Goal: Task Accomplishment & Management: Use online tool/utility

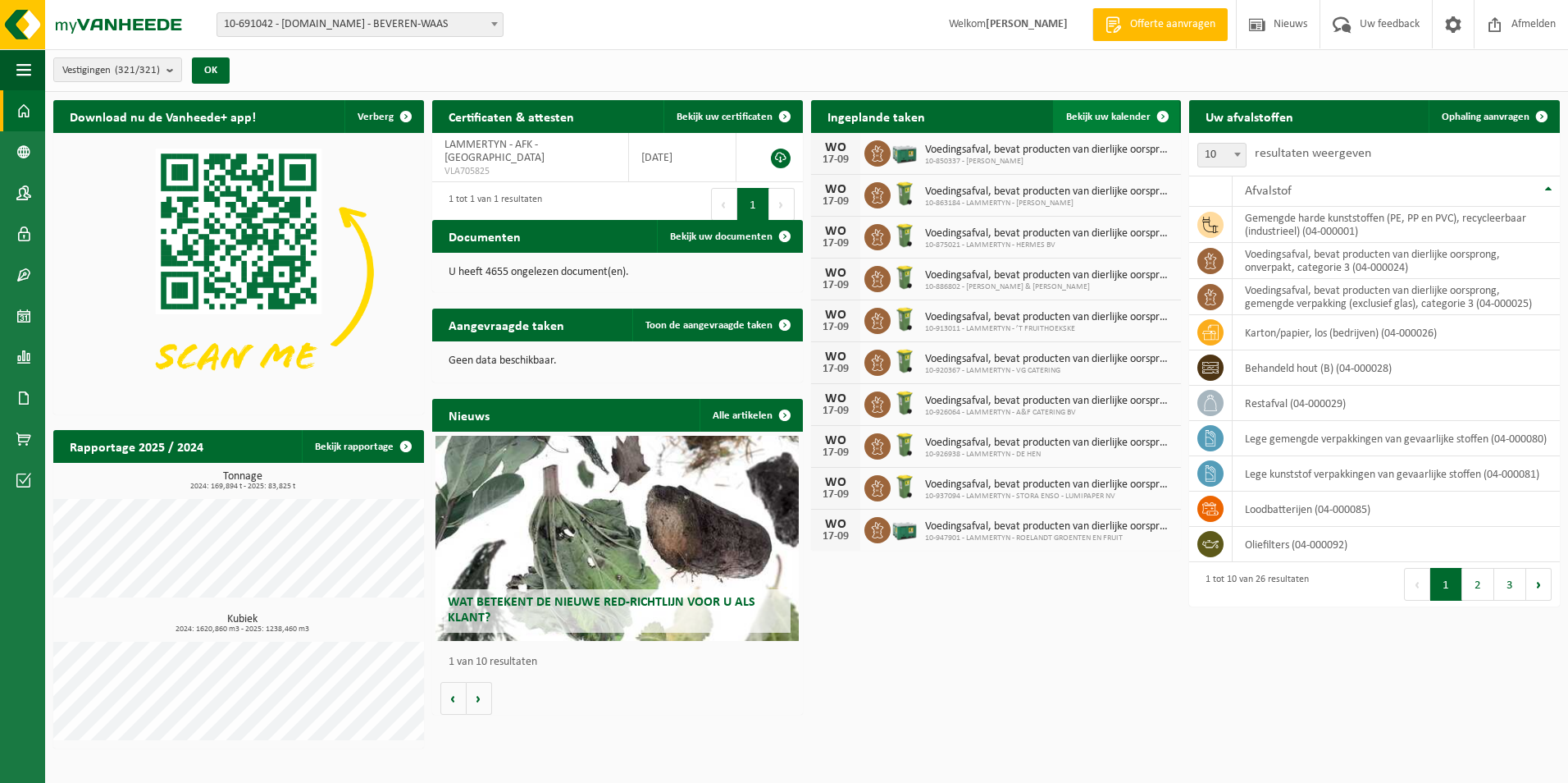
click at [1129, 112] on span "Bekijk uw kalender" at bounding box center [1109, 116] width 85 height 11
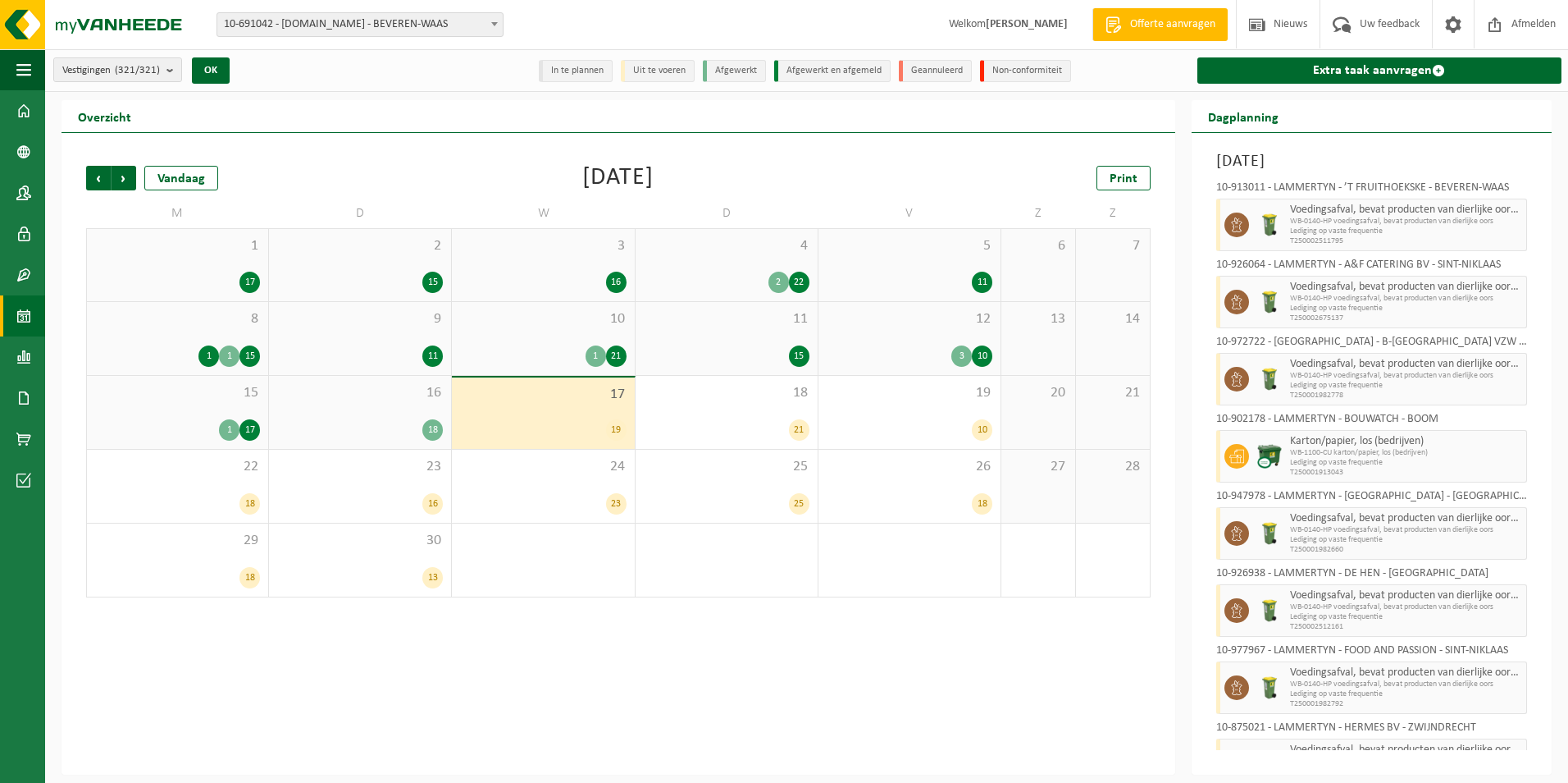
click at [576, 403] on div "17 19" at bounding box center [542, 413] width 182 height 71
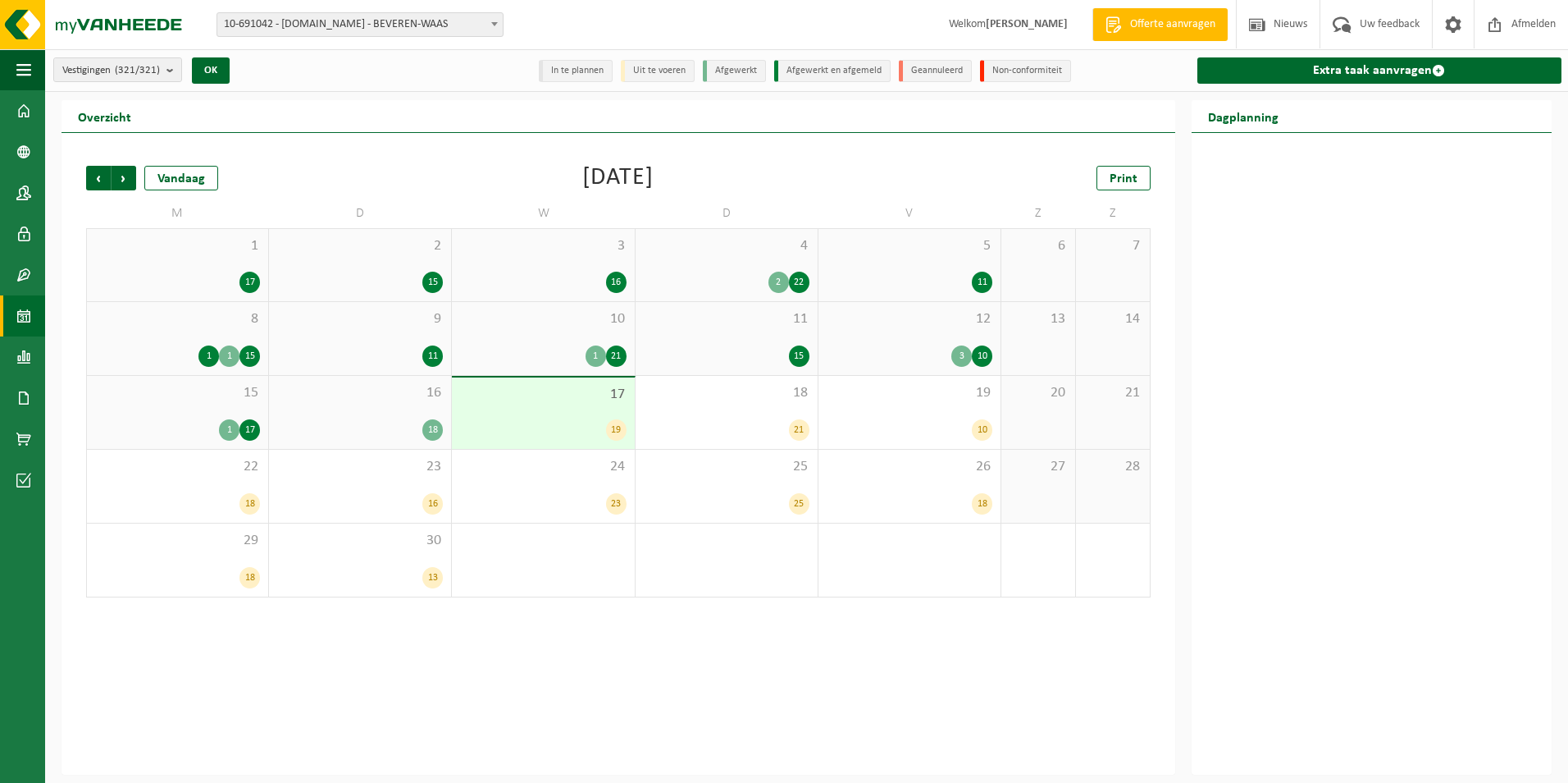
click at [540, 408] on div "17 19" at bounding box center [542, 413] width 182 height 71
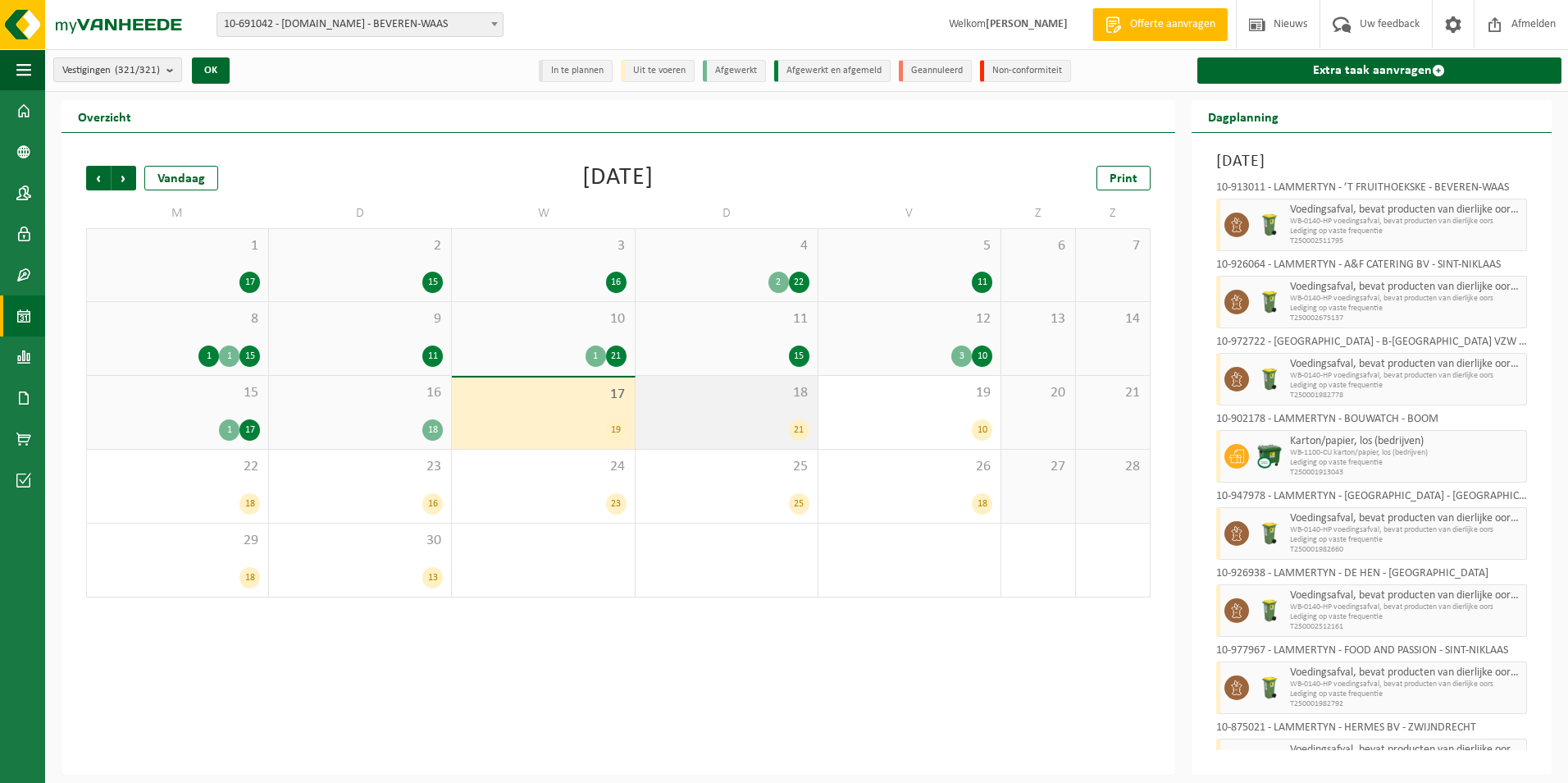
click at [756, 415] on div "18 21" at bounding box center [727, 412] width 182 height 73
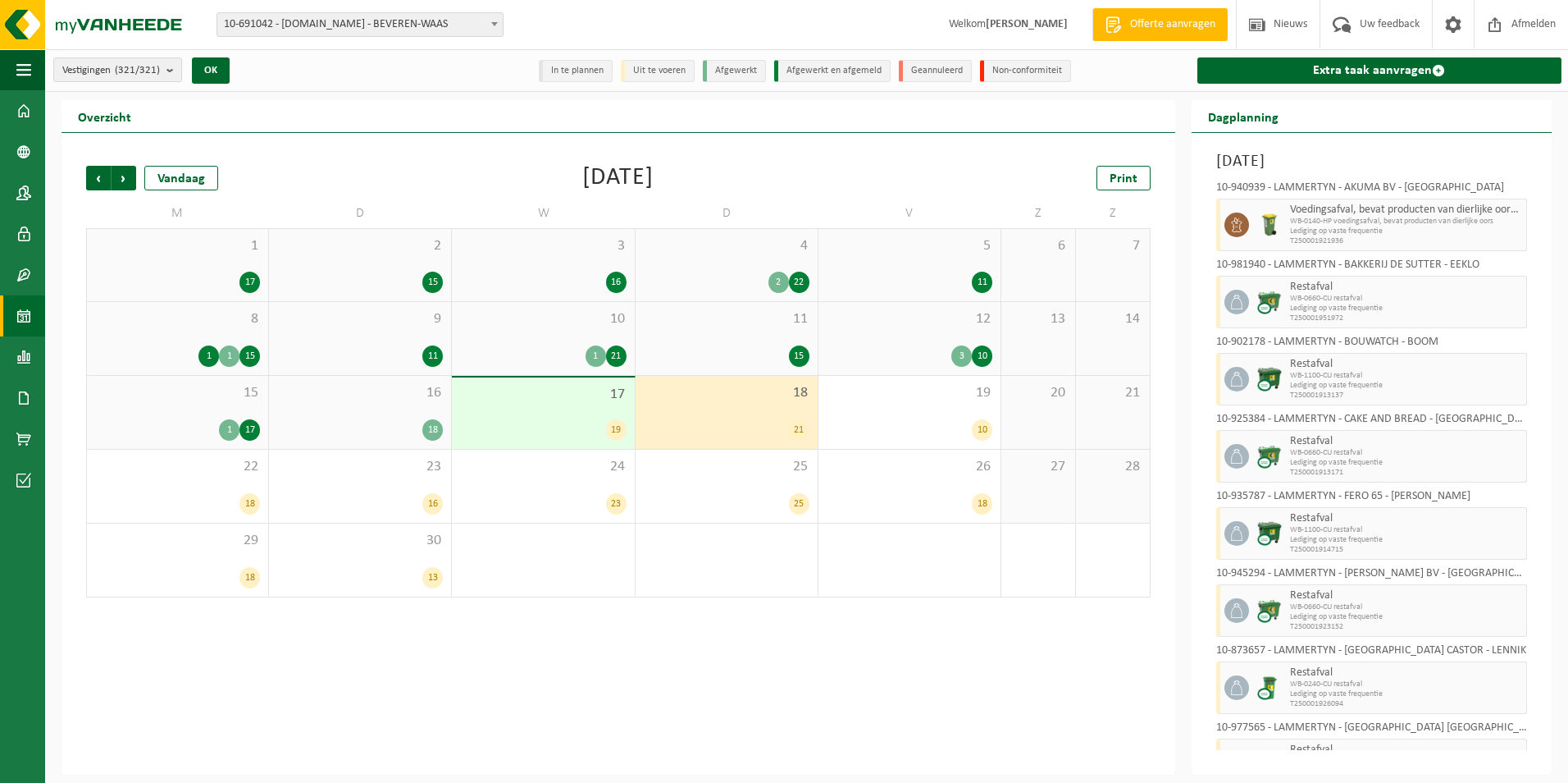
click at [735, 420] on div "21" at bounding box center [726, 430] width 166 height 21
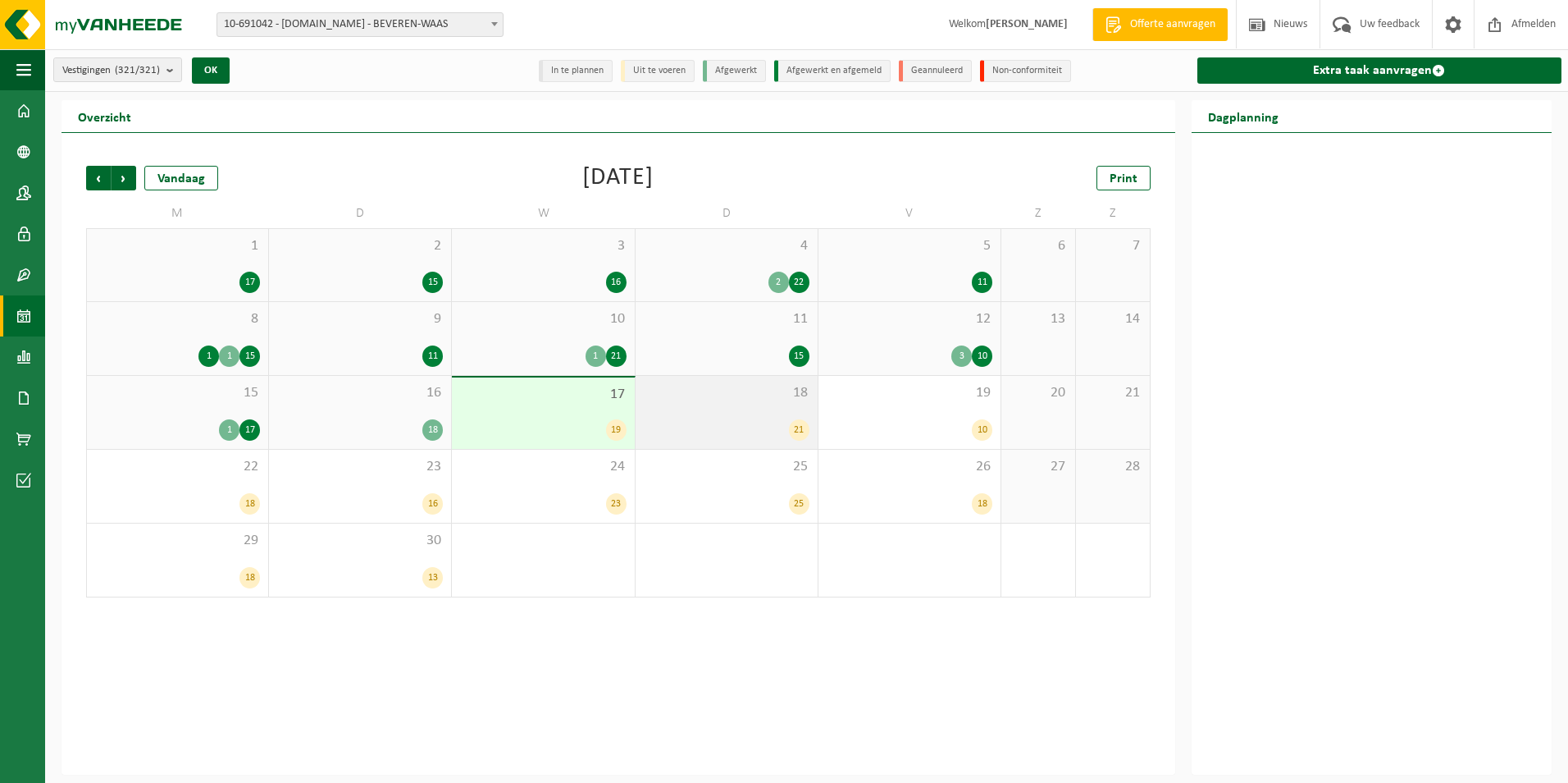
click at [728, 409] on div "18 21" at bounding box center [727, 412] width 182 height 73
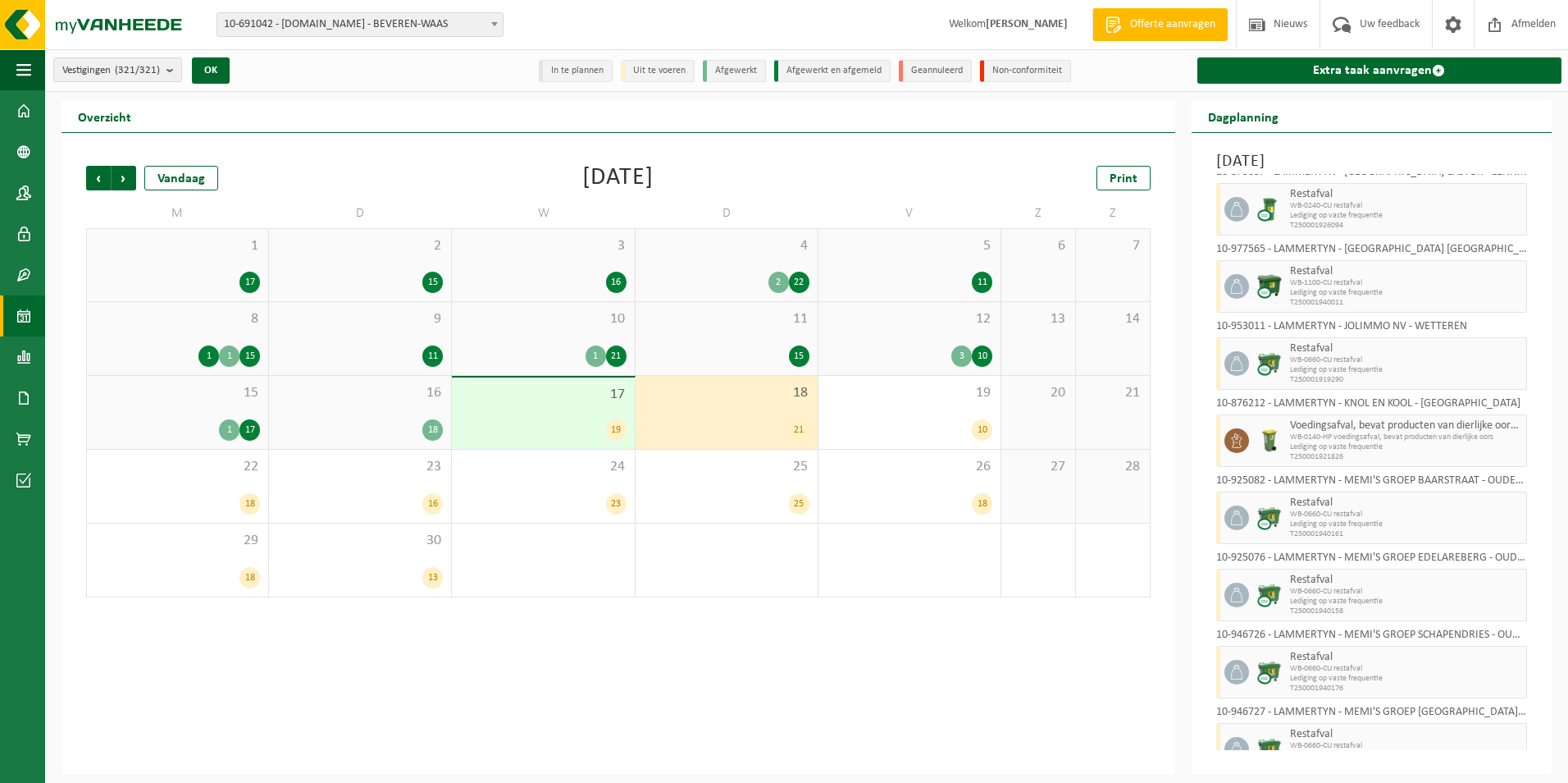
scroll to position [472, 0]
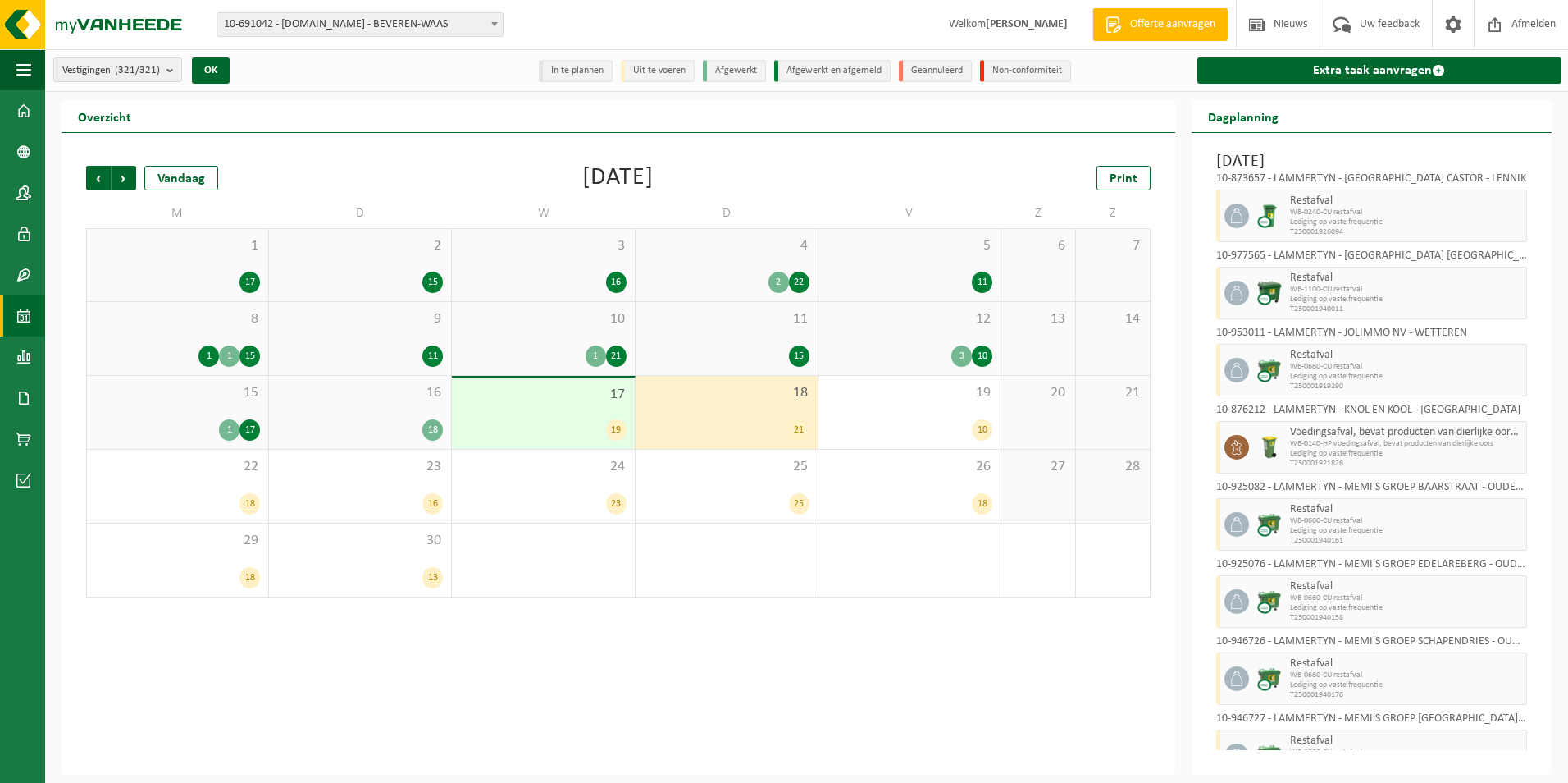
click at [728, 399] on span "18" at bounding box center [726, 392] width 166 height 18
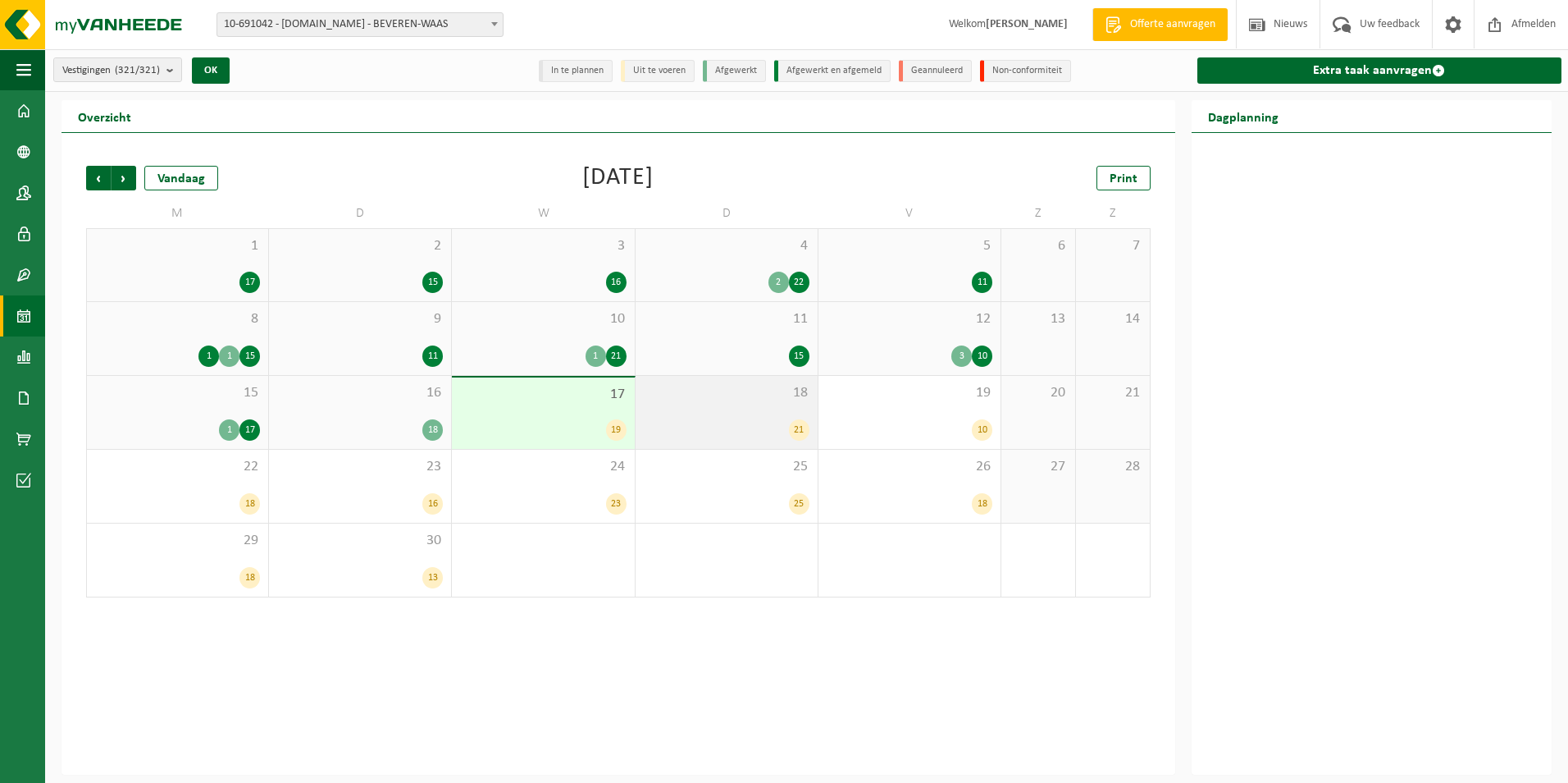
click at [780, 392] on span "18" at bounding box center [726, 392] width 166 height 18
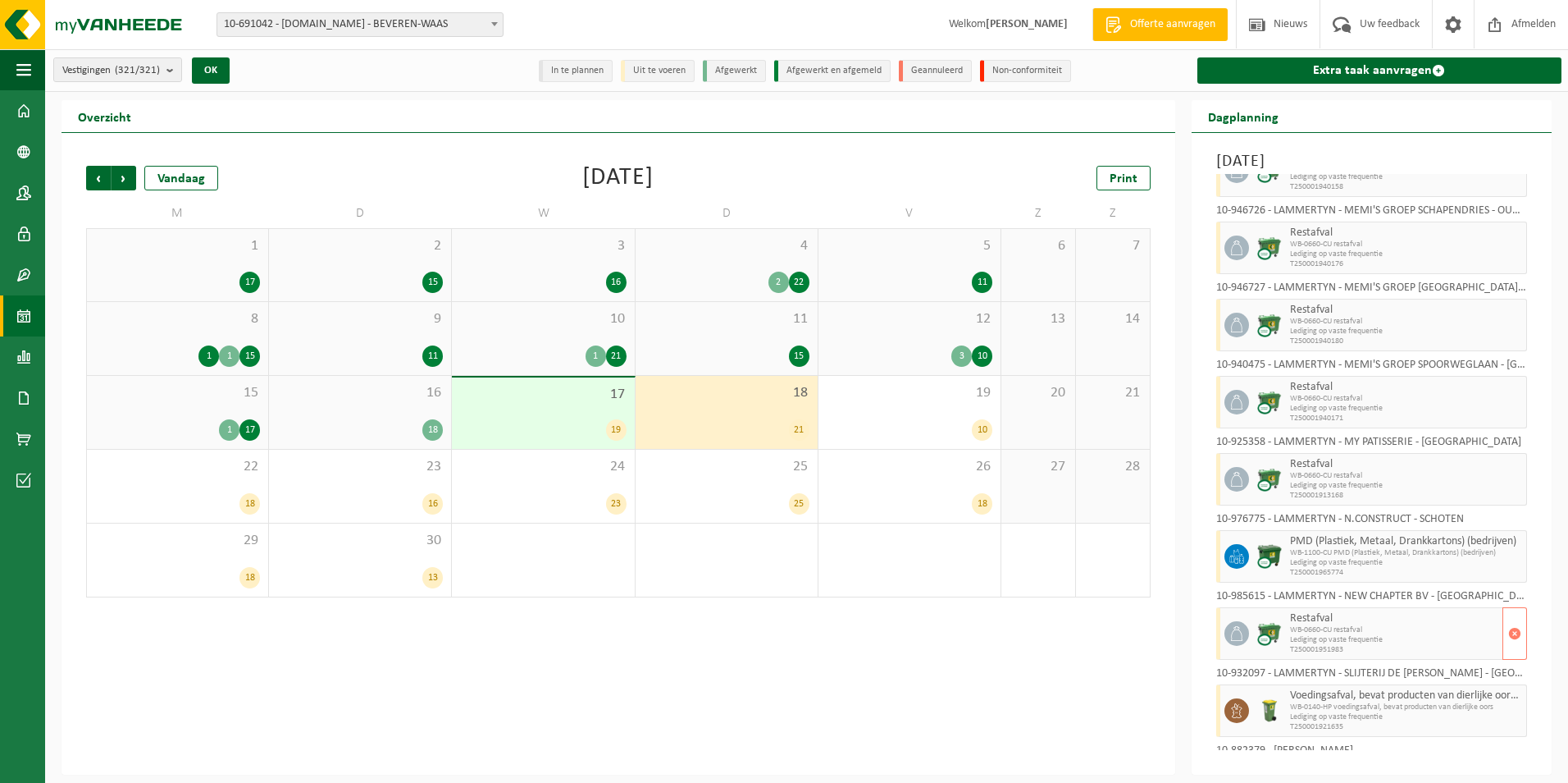
scroll to position [969, 0]
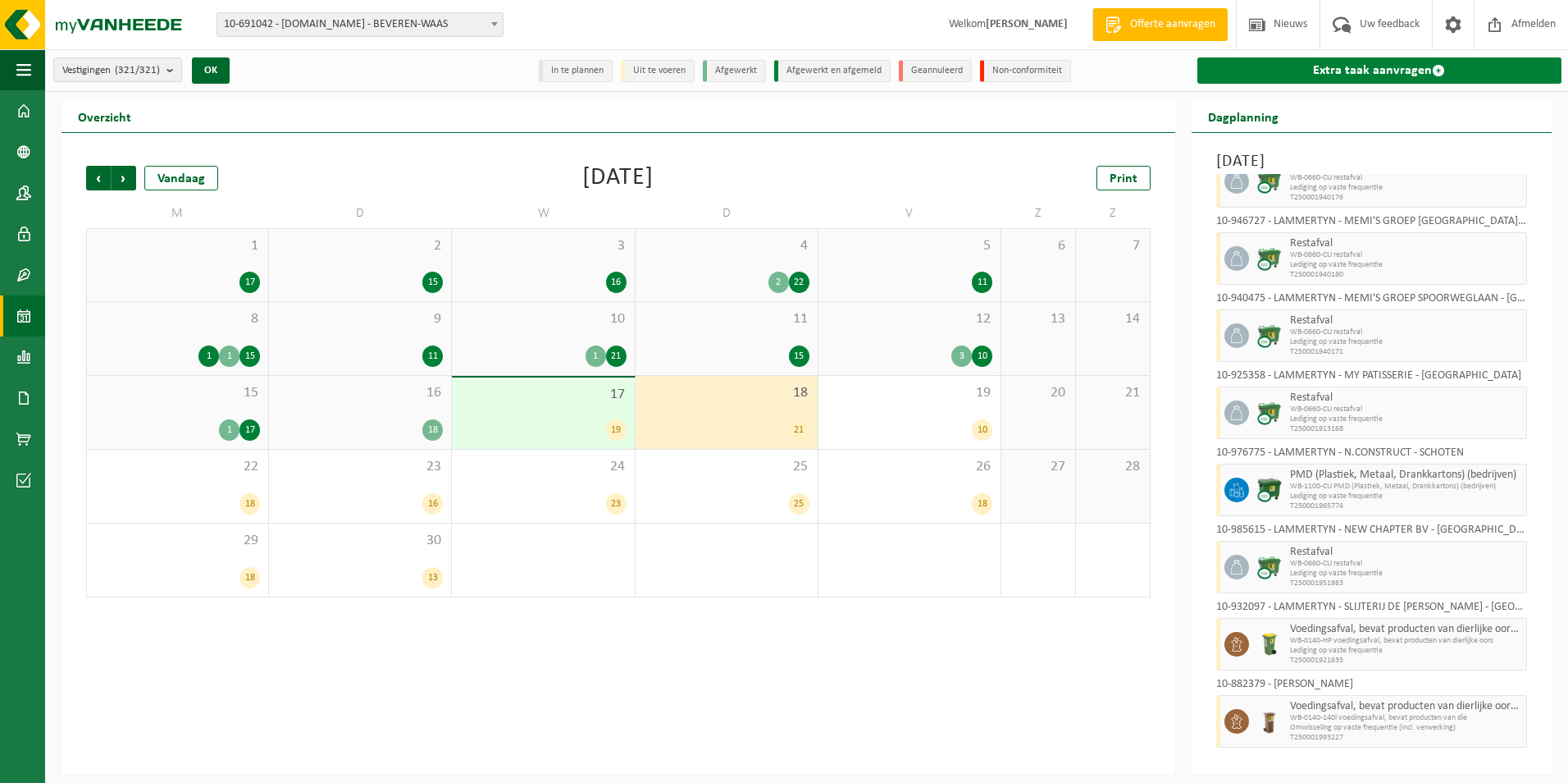
click at [1401, 73] on link "Extra taak aanvragen" at bounding box center [1380, 70] width 364 height 26
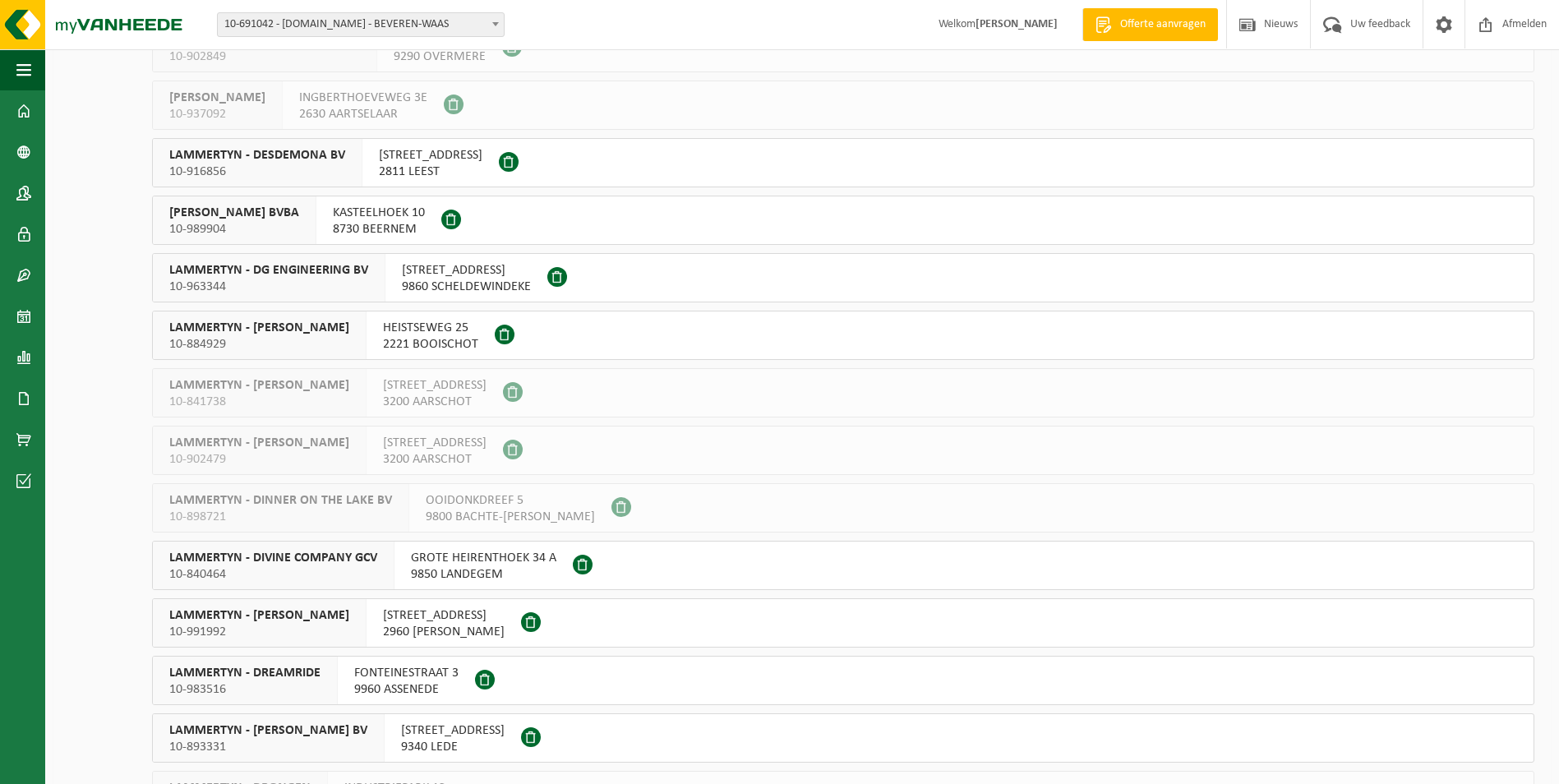
scroll to position [4108, 0]
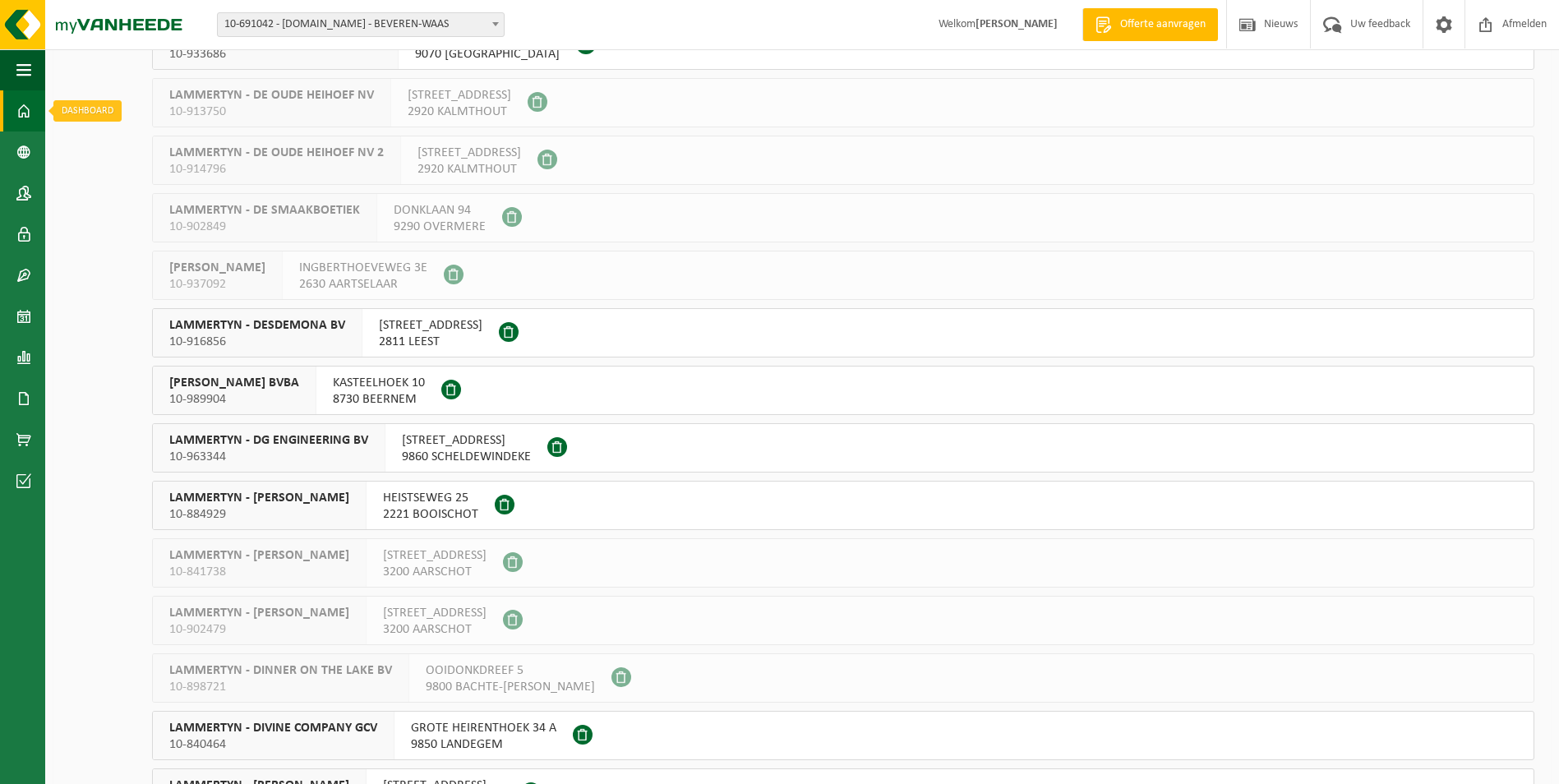
click at [23, 109] on span at bounding box center [23, 111] width 14 height 41
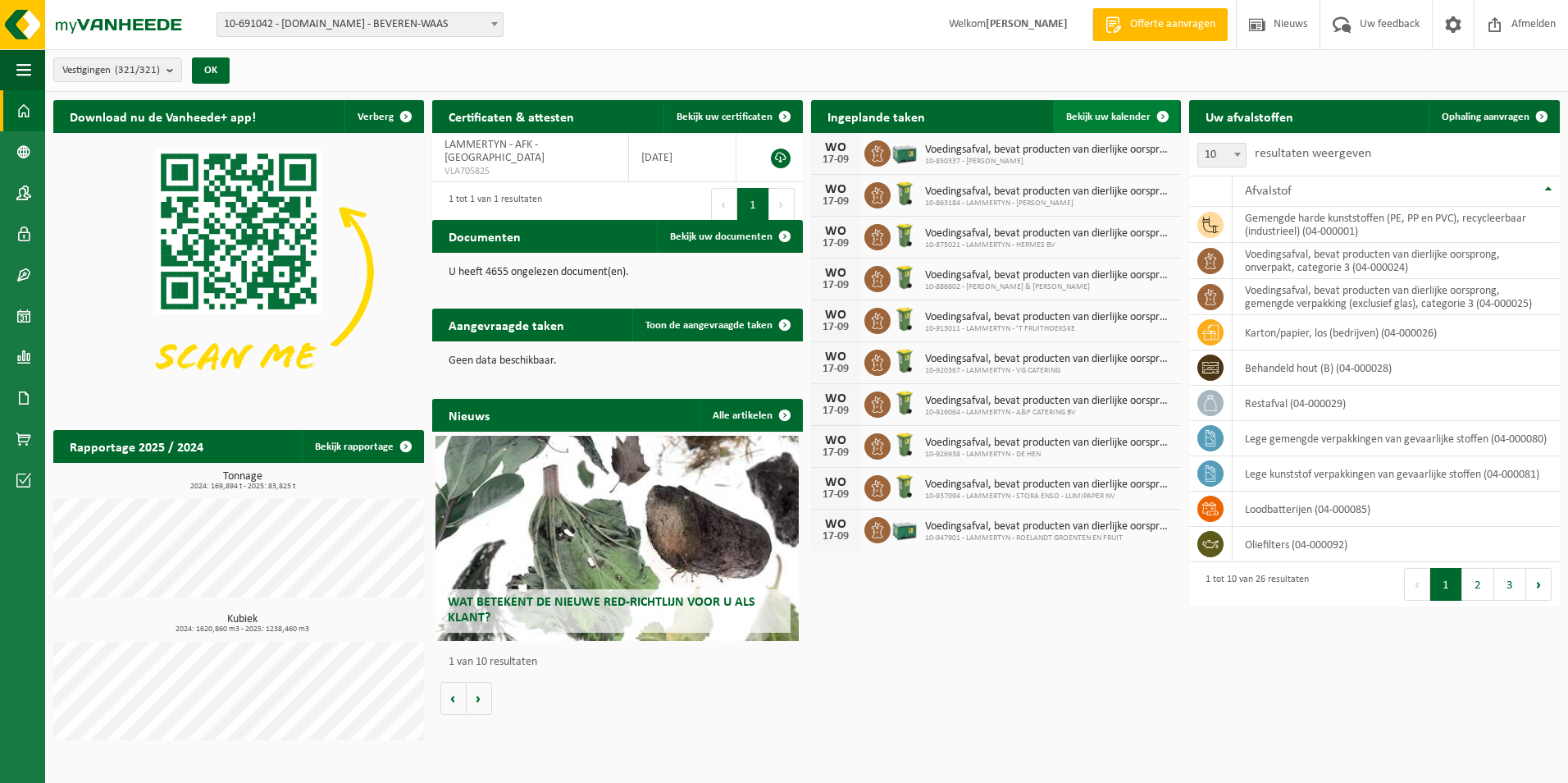
click at [1115, 121] on span "Bekijk uw kalender" at bounding box center [1109, 116] width 85 height 11
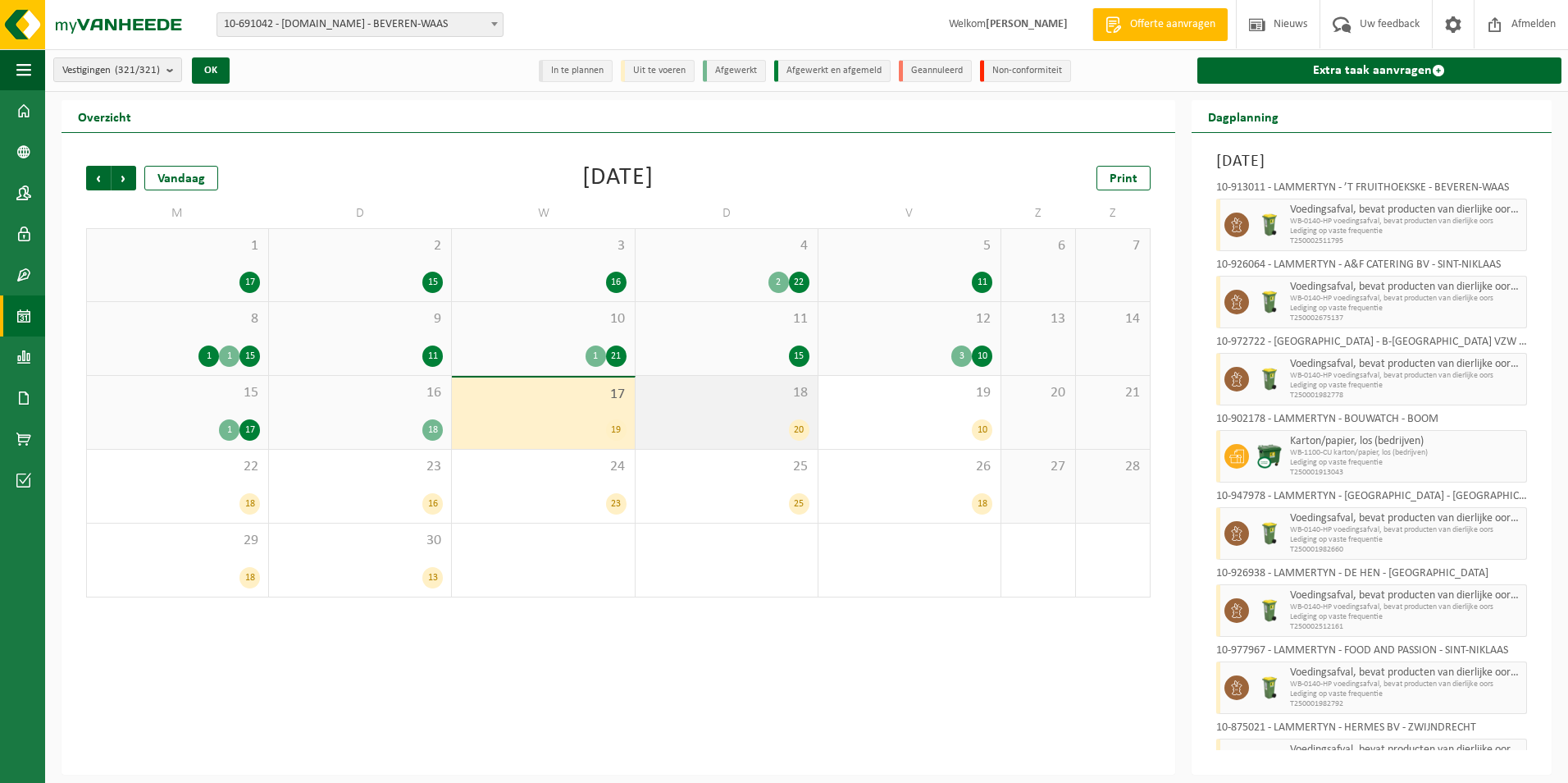
click at [762, 412] on div "18 20" at bounding box center [727, 412] width 182 height 73
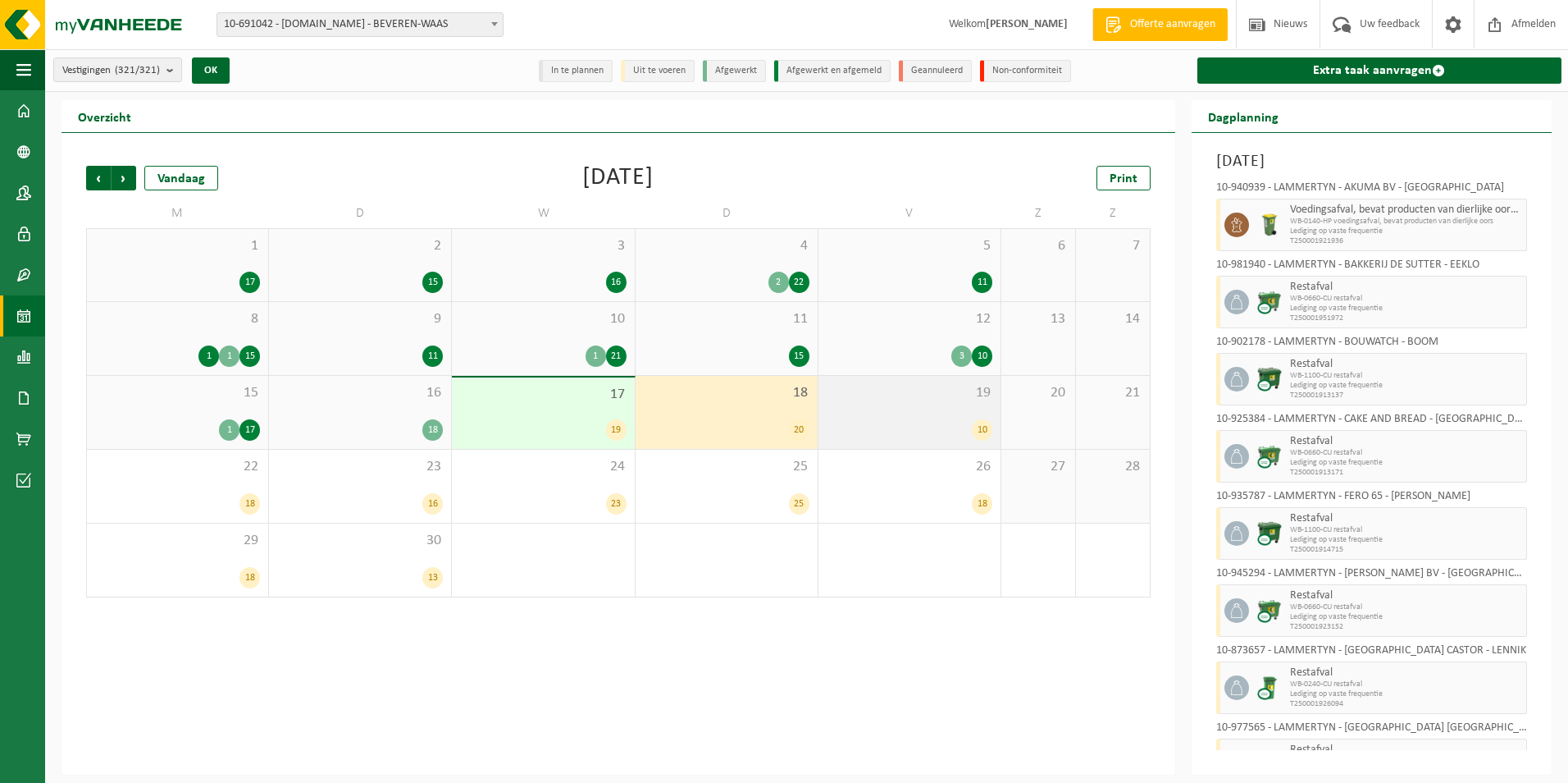
click at [931, 416] on div "19 10" at bounding box center [909, 412] width 182 height 73
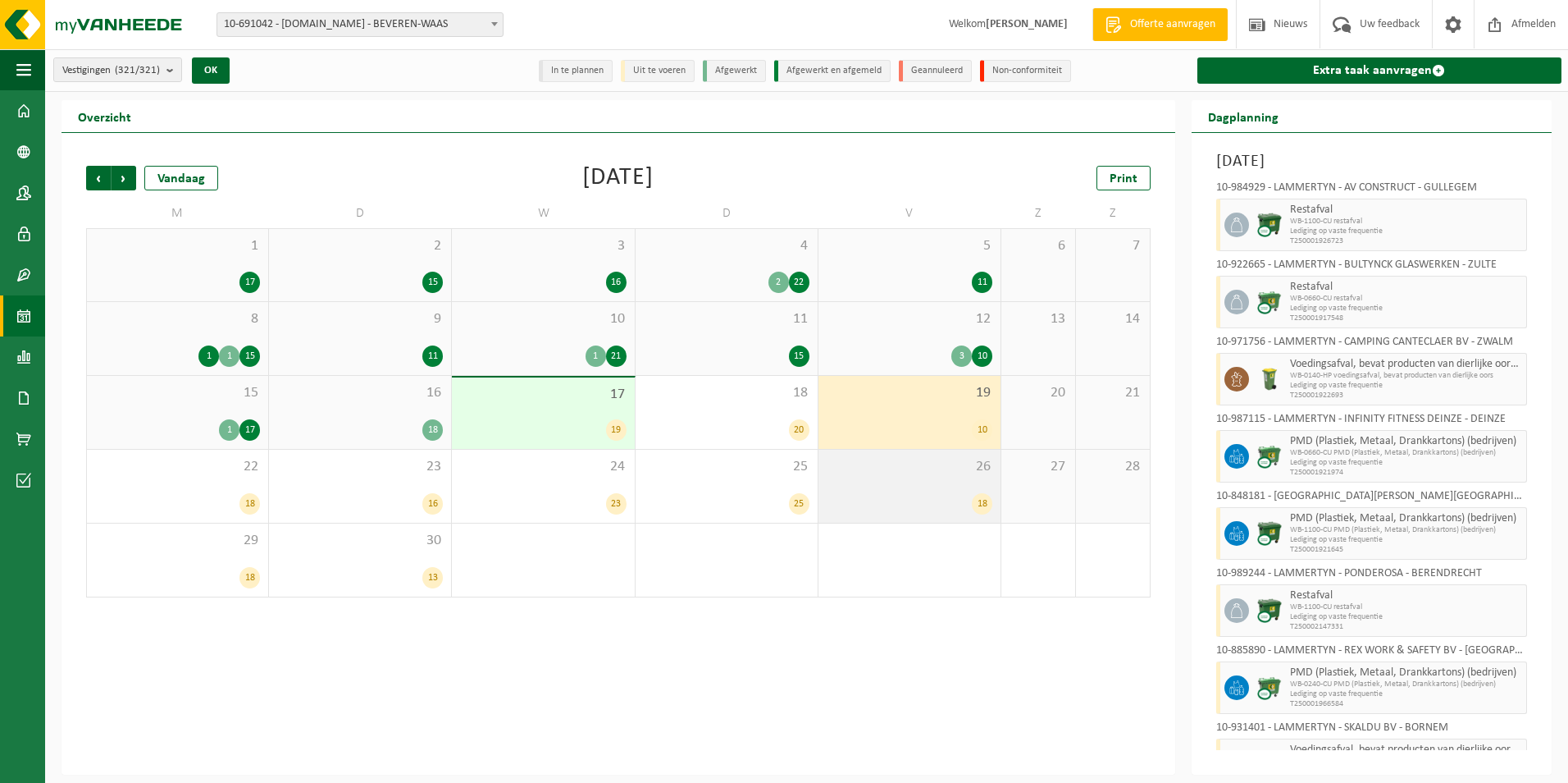
click at [949, 473] on span "26" at bounding box center [909, 466] width 166 height 18
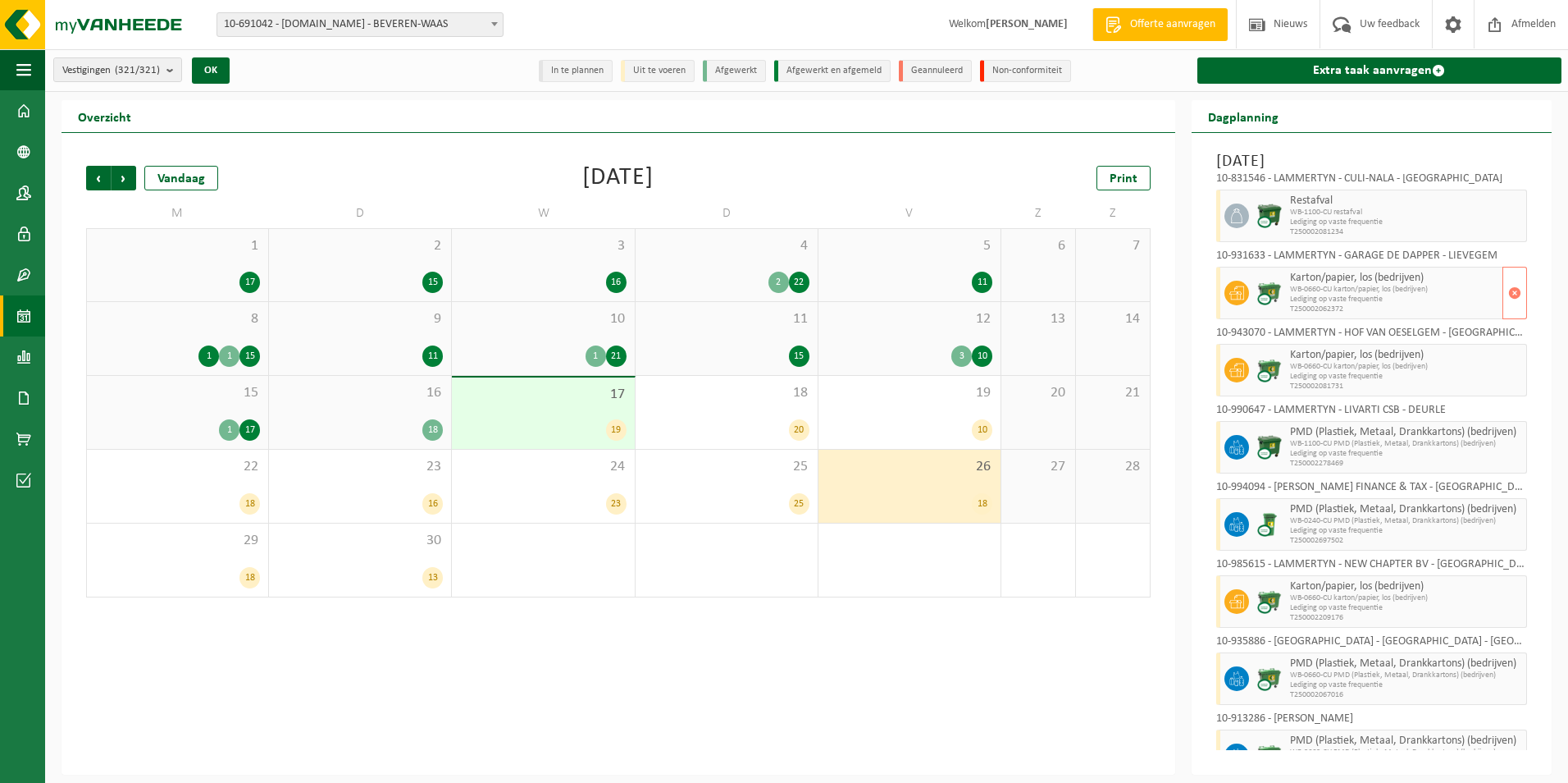
scroll to position [328, 0]
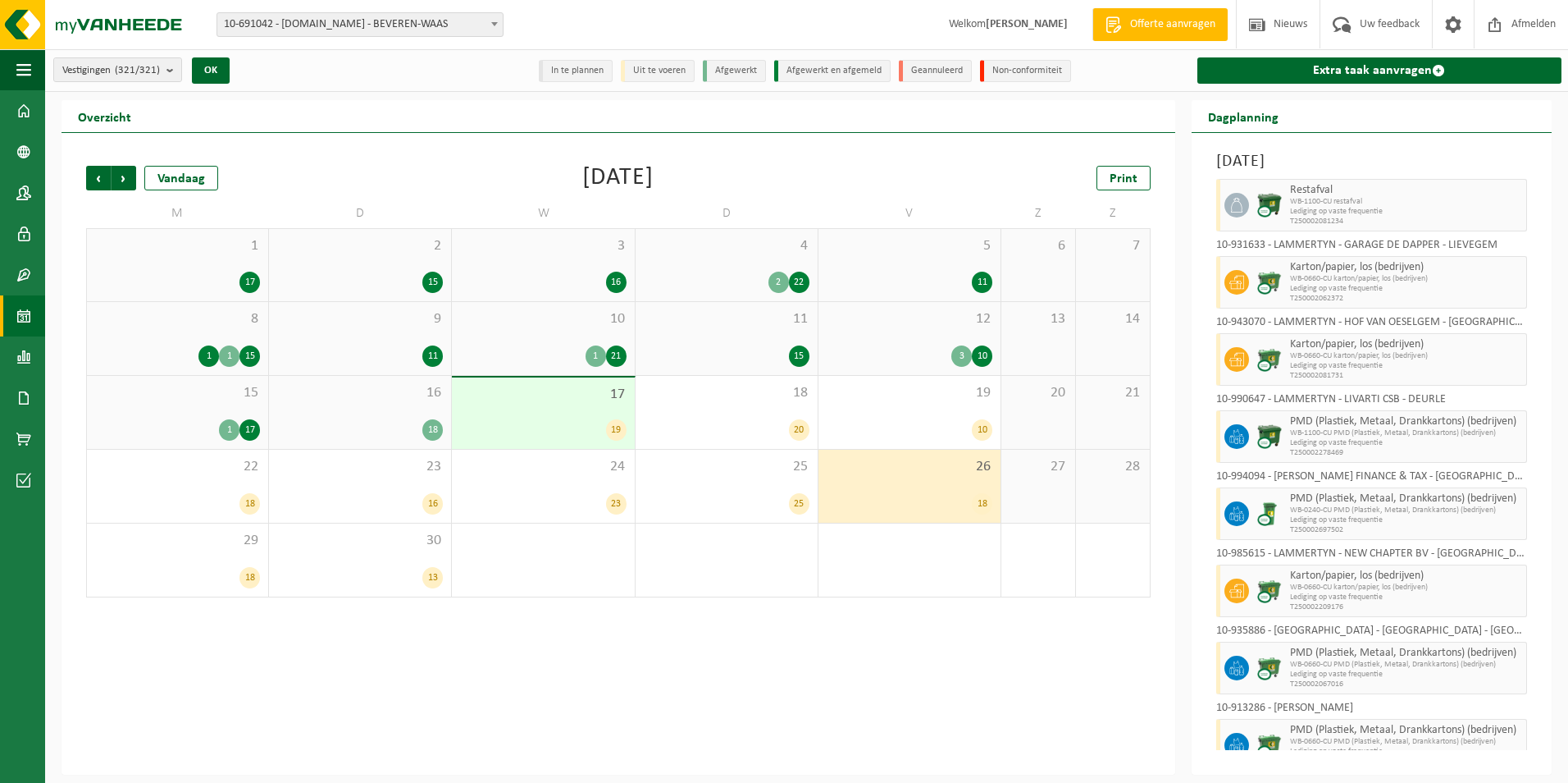
click at [956, 318] on span "12" at bounding box center [909, 318] width 166 height 18
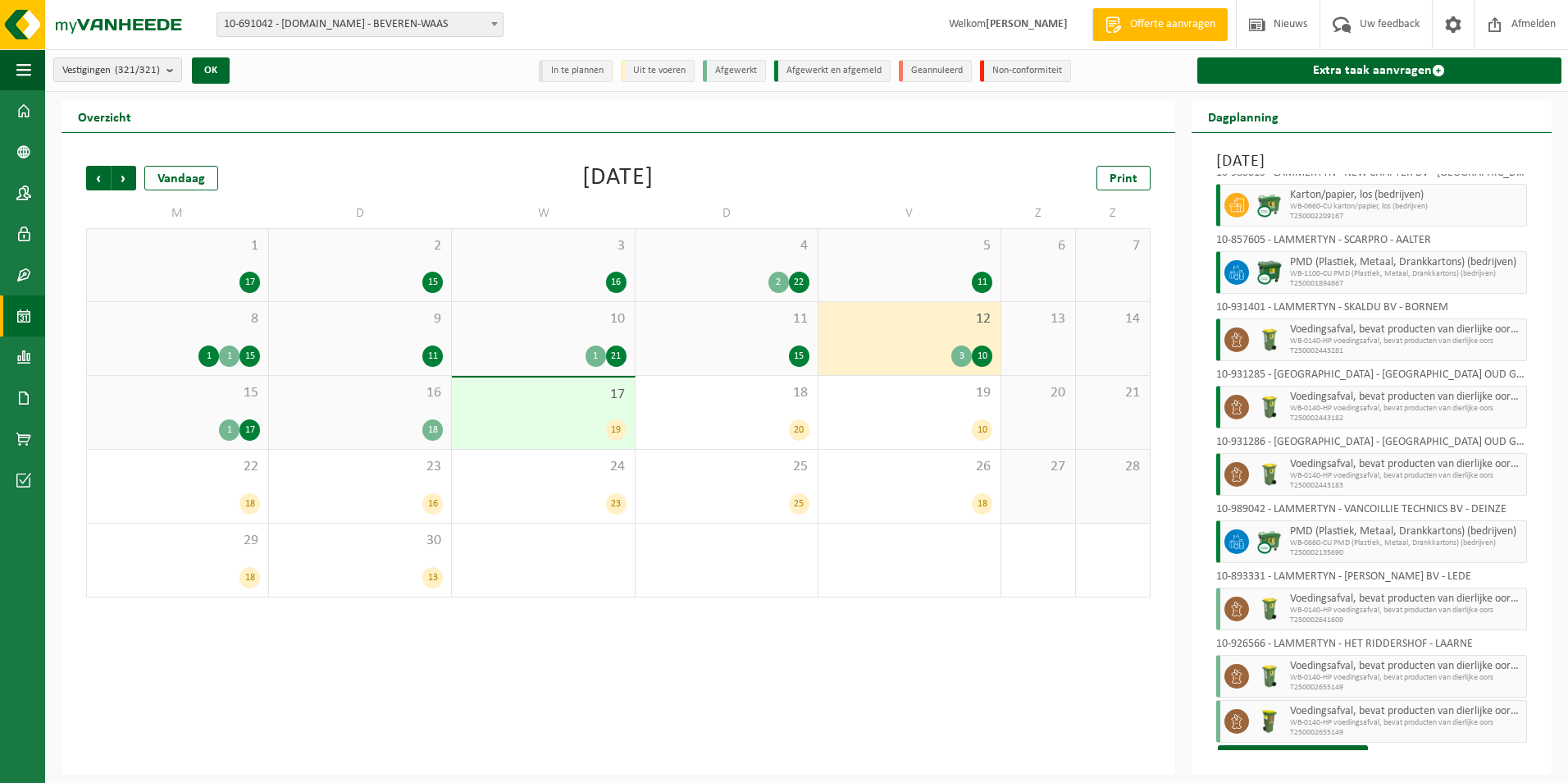
scroll to position [304, 0]
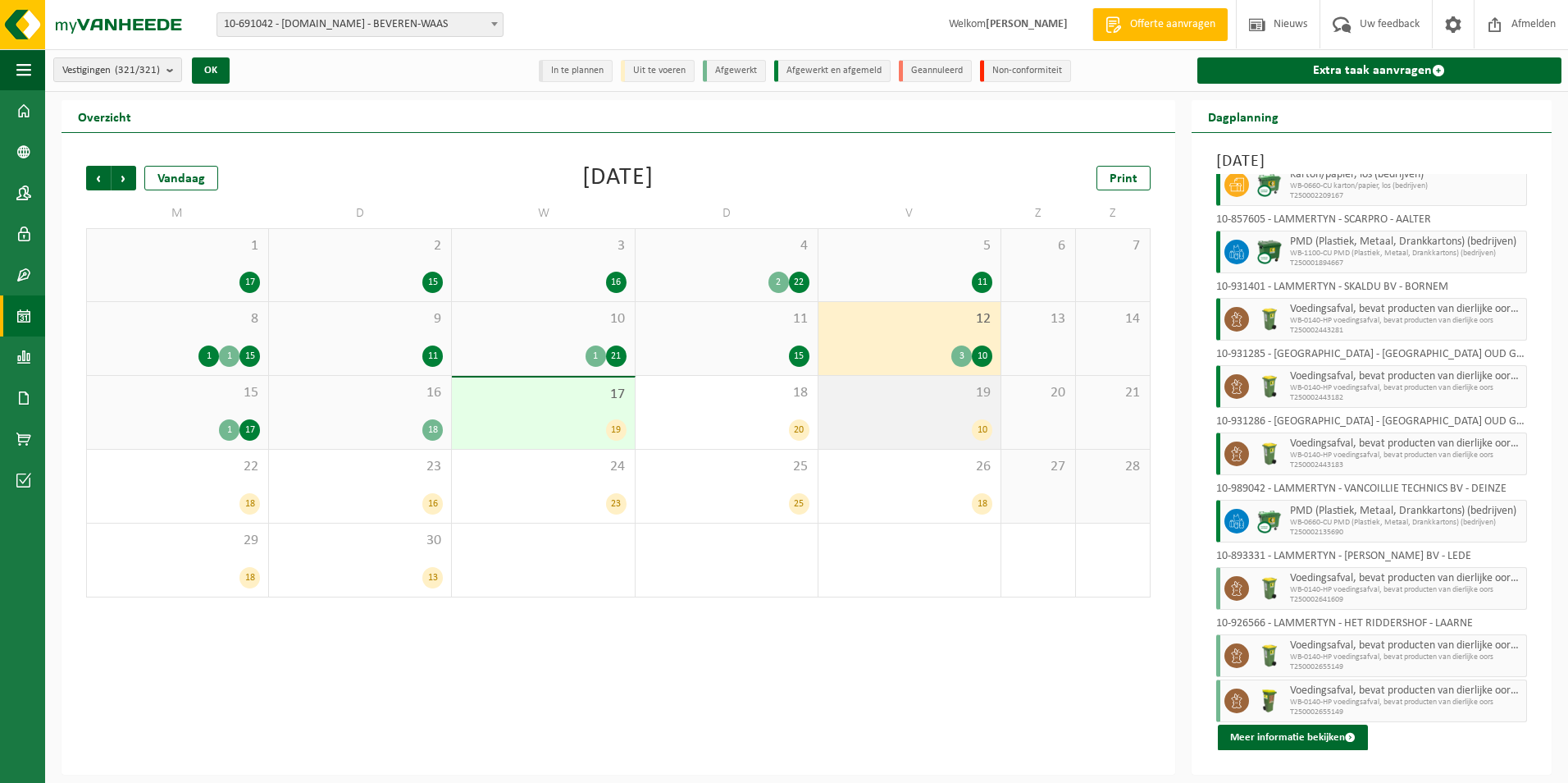
click at [925, 400] on span "19" at bounding box center [909, 392] width 166 height 18
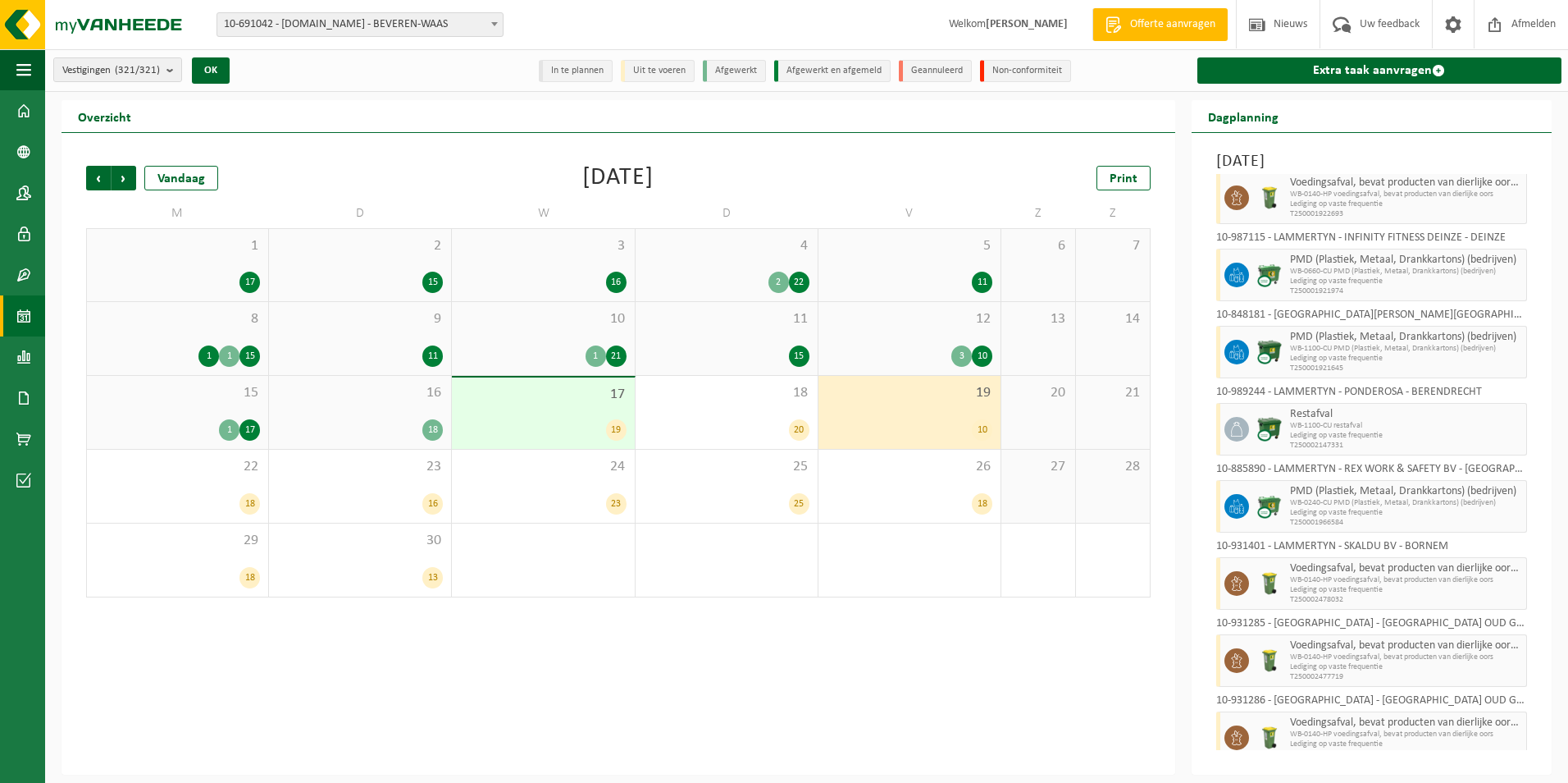
scroll to position [198, 0]
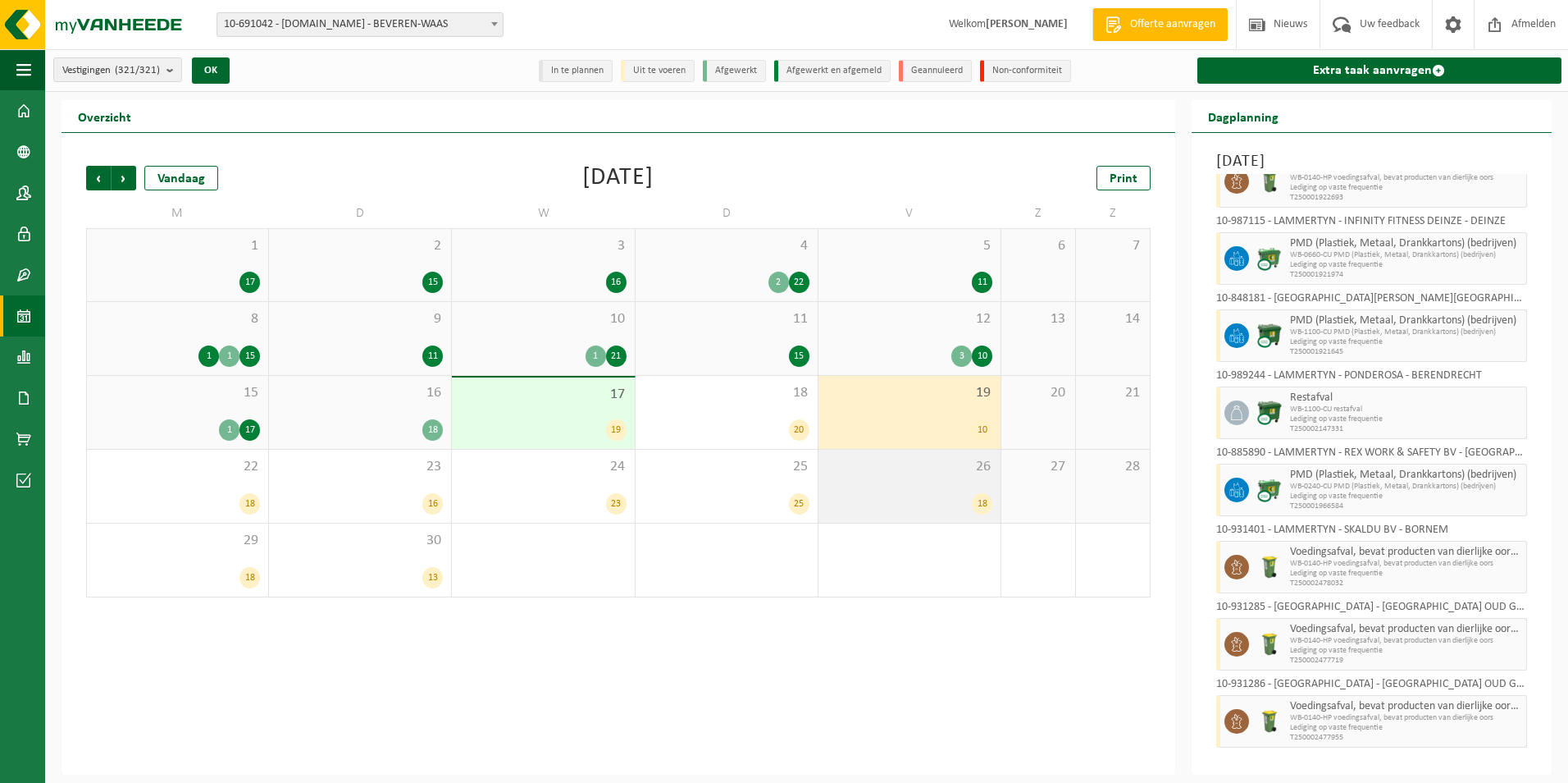
click at [925, 480] on div "26 18" at bounding box center [909, 486] width 182 height 73
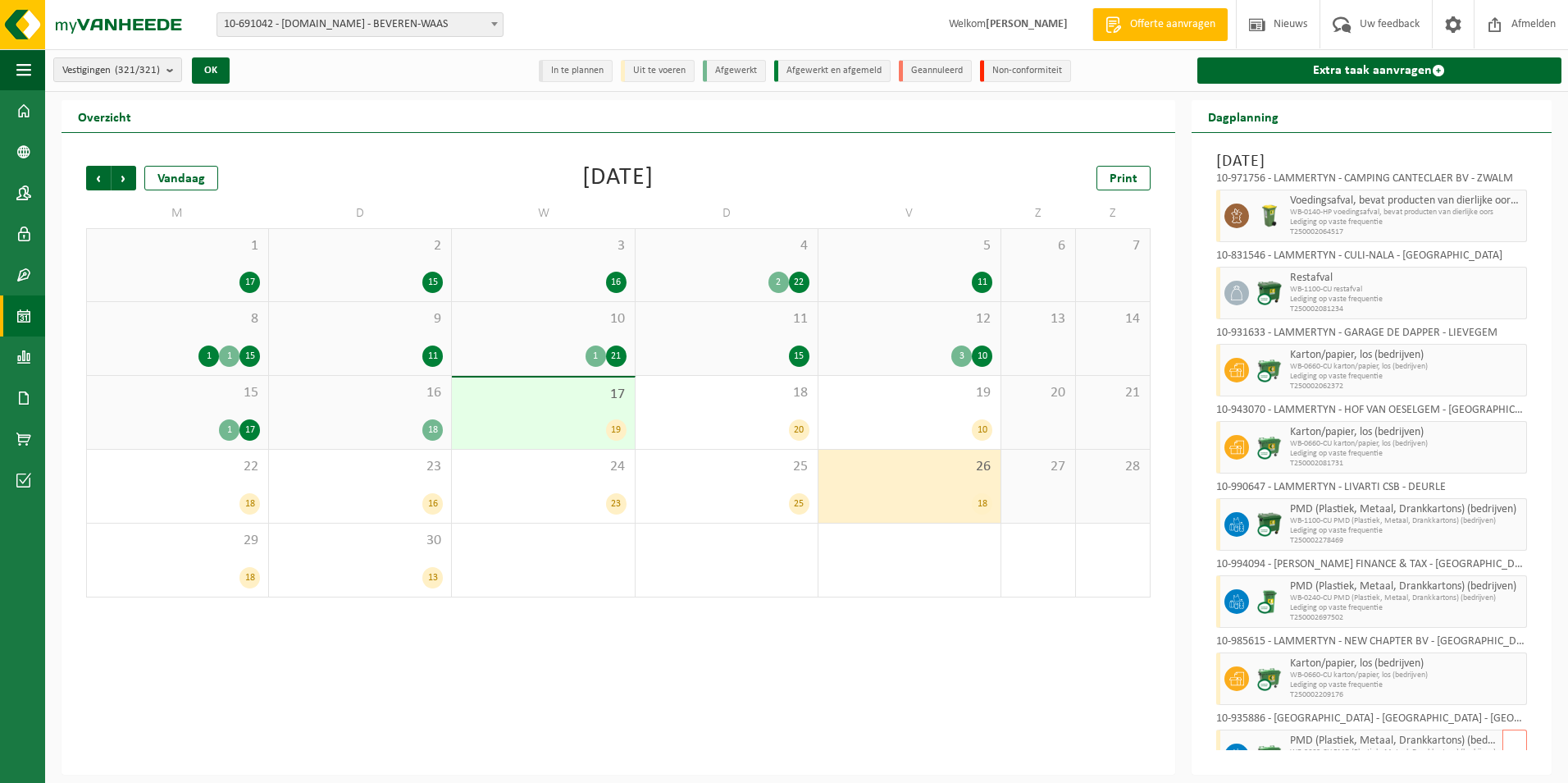
scroll to position [0, 0]
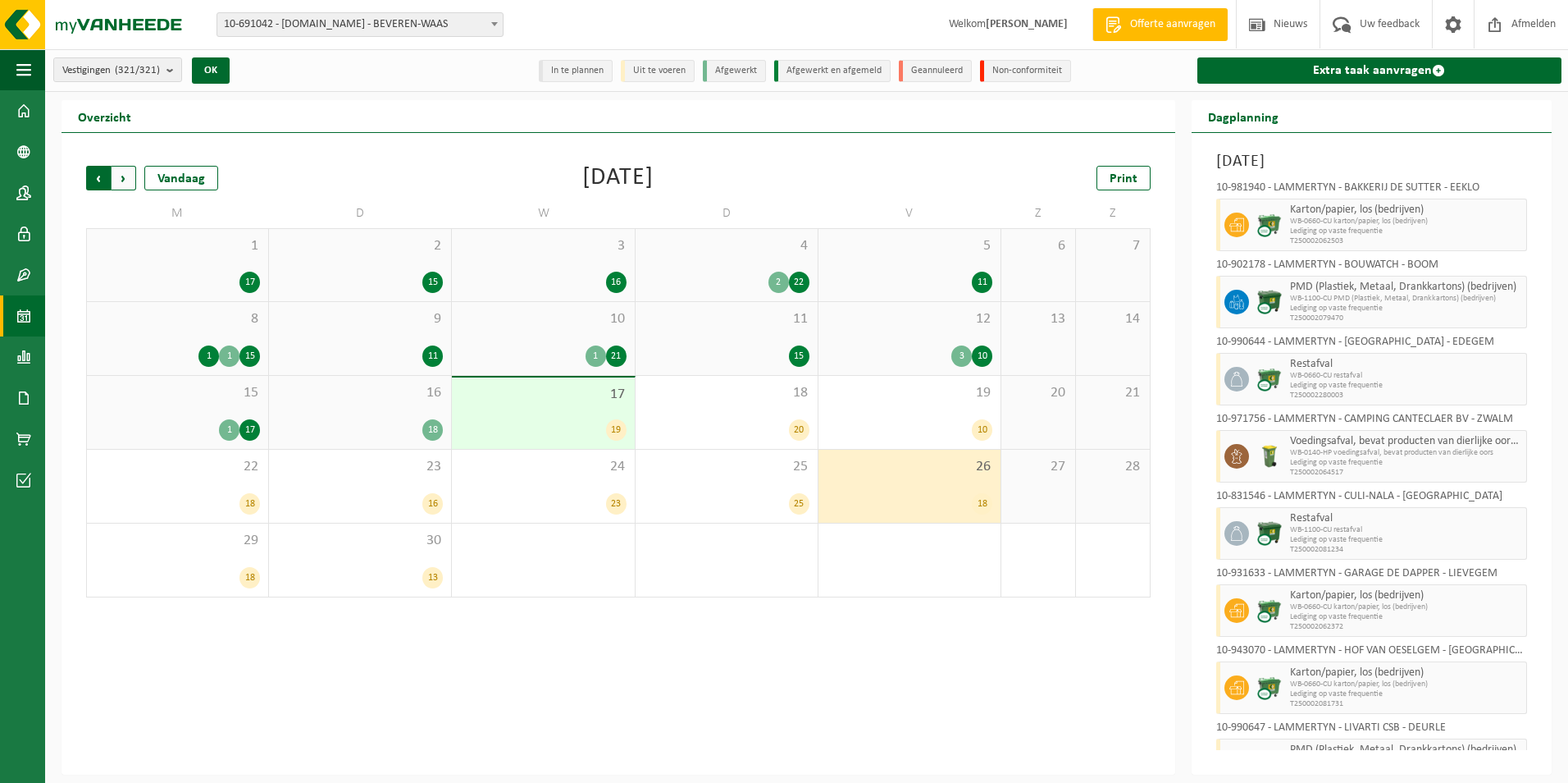
click at [121, 179] on span "Volgende" at bounding box center [123, 177] width 25 height 25
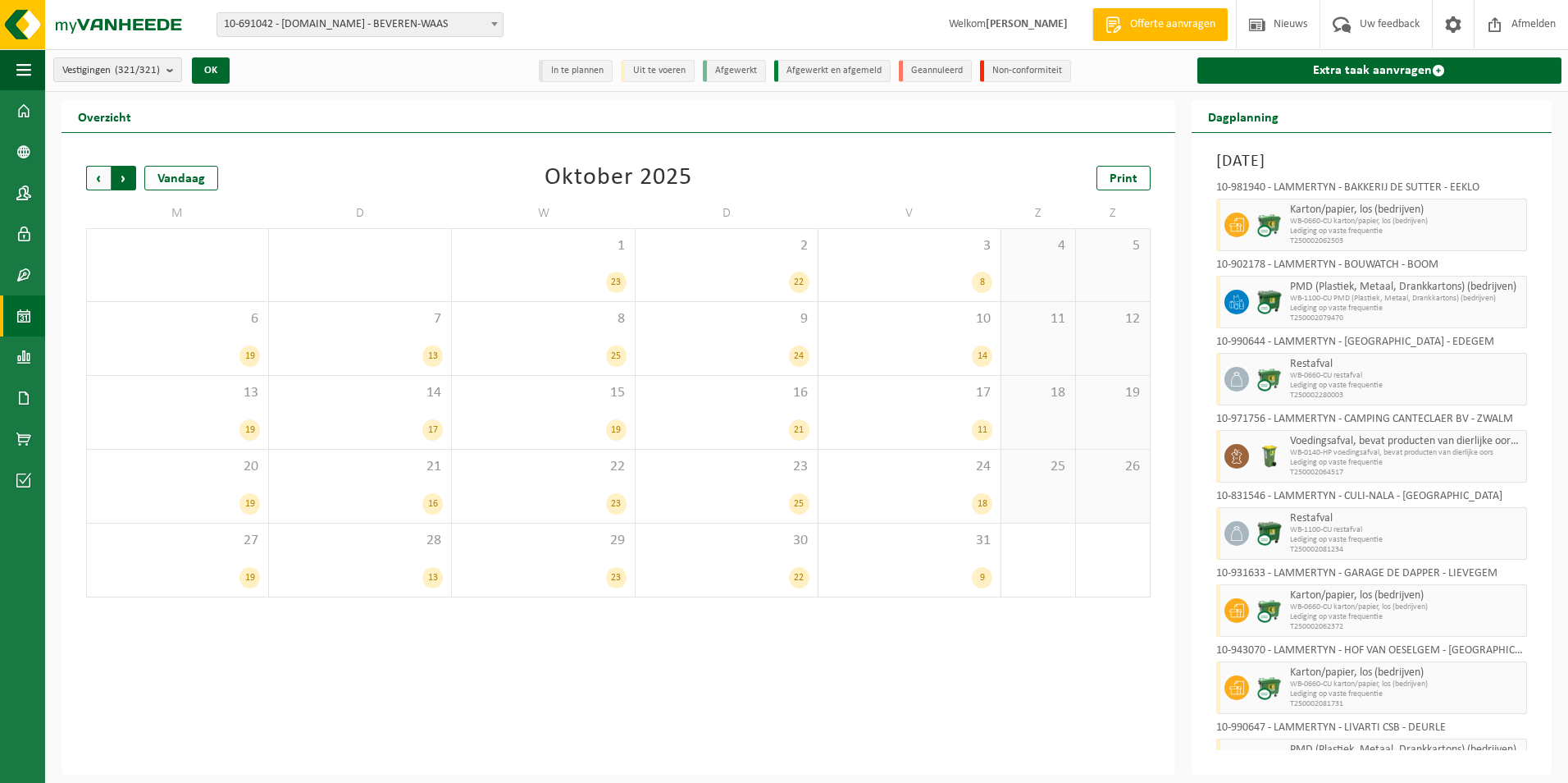
click at [98, 178] on span "Vorige" at bounding box center [98, 177] width 25 height 25
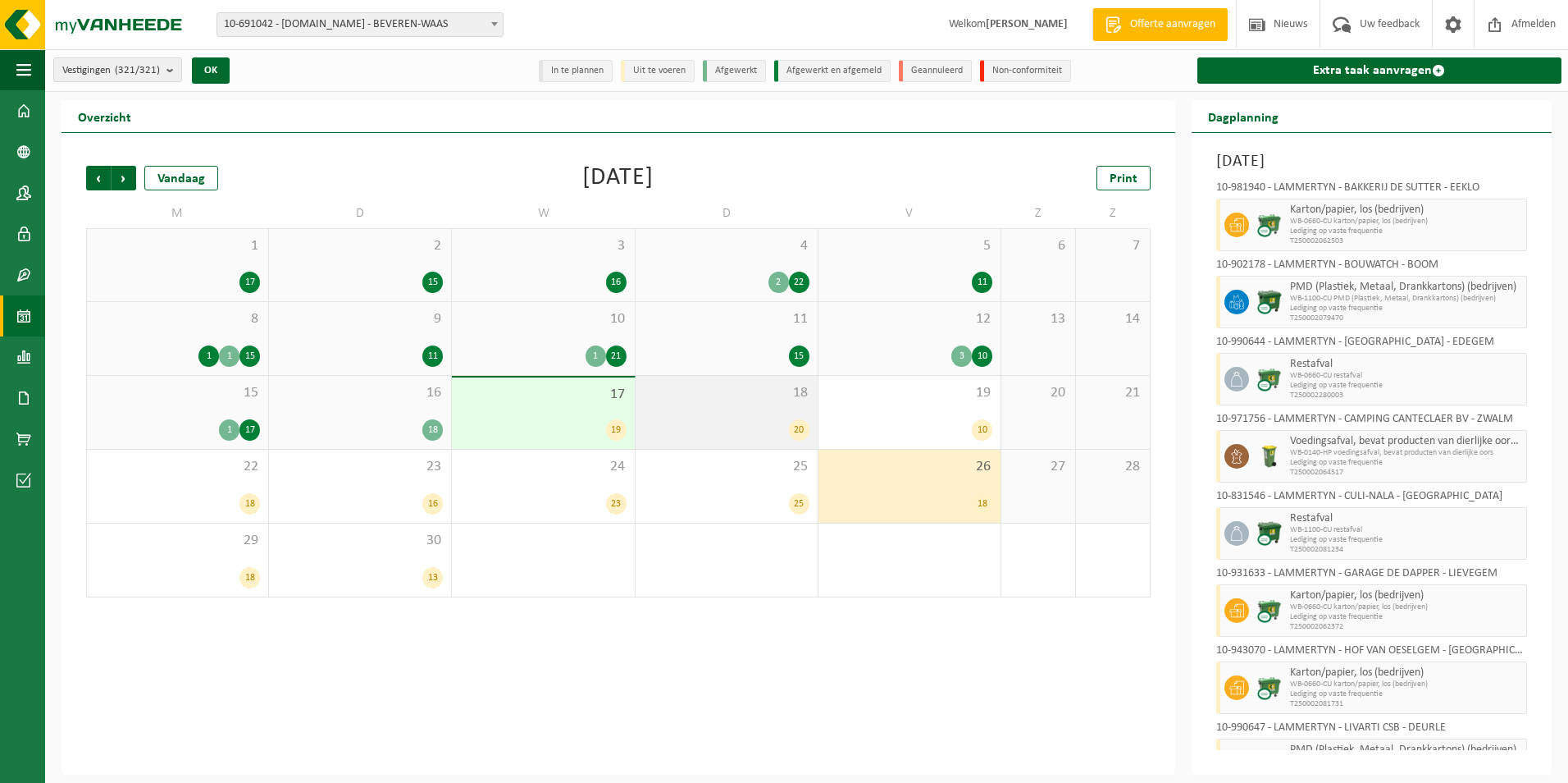
click at [764, 424] on div "20" at bounding box center [726, 430] width 166 height 21
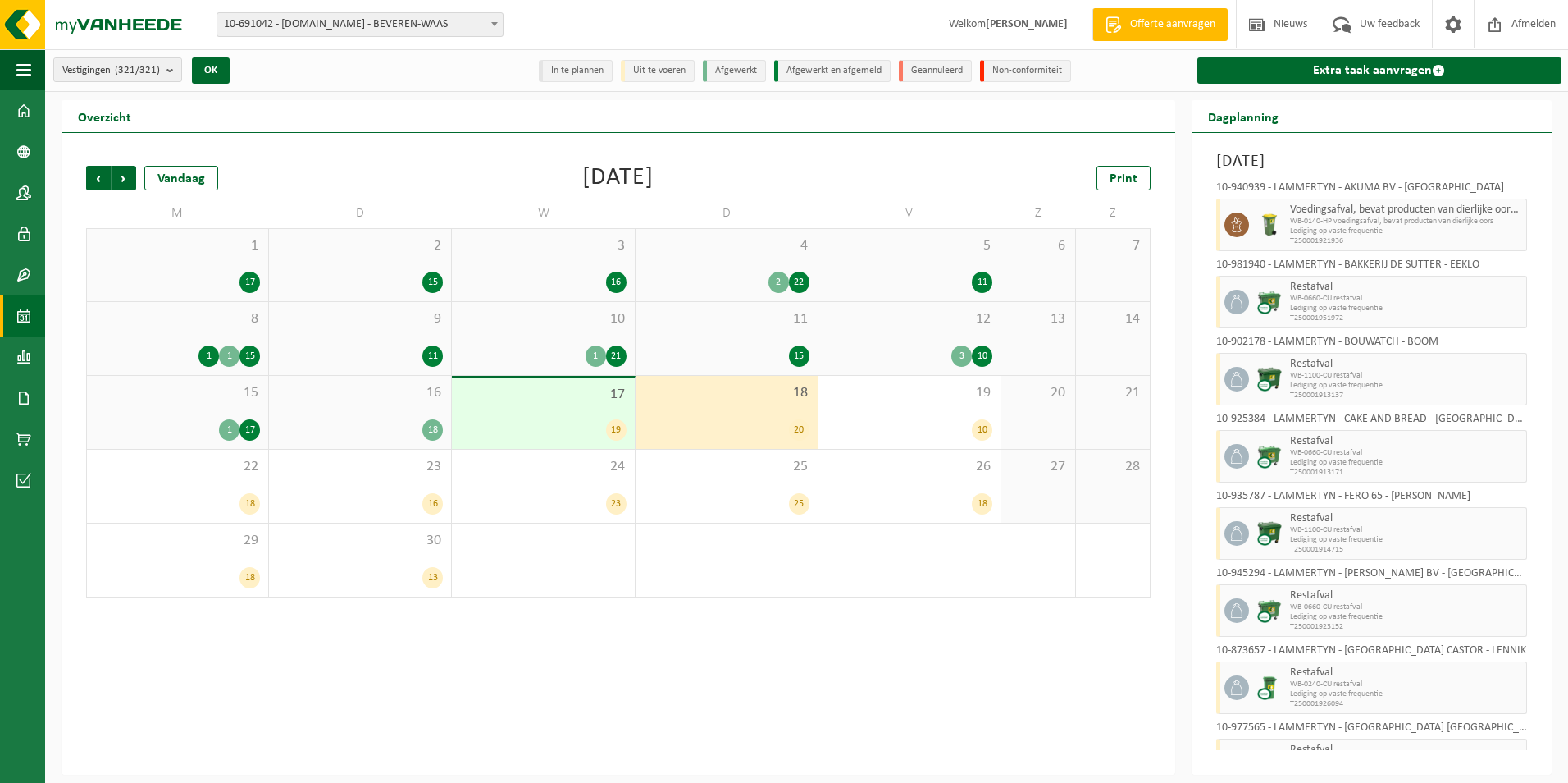
scroll to position [164, 0]
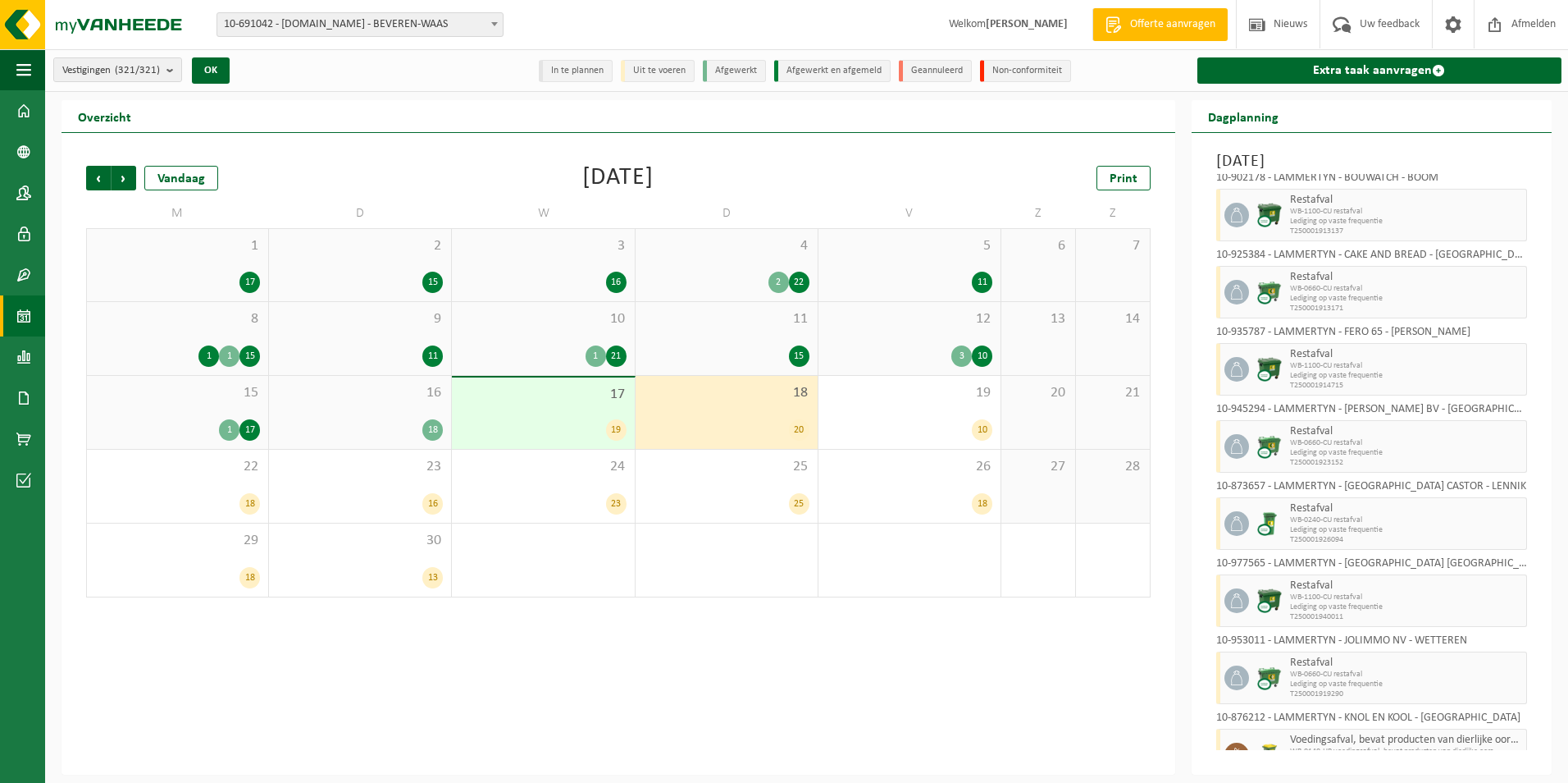
drag, startPoint x: 769, startPoint y: 401, endPoint x: 986, endPoint y: 390, distance: 217.3
click at [770, 401] on div "18 20" at bounding box center [727, 412] width 182 height 73
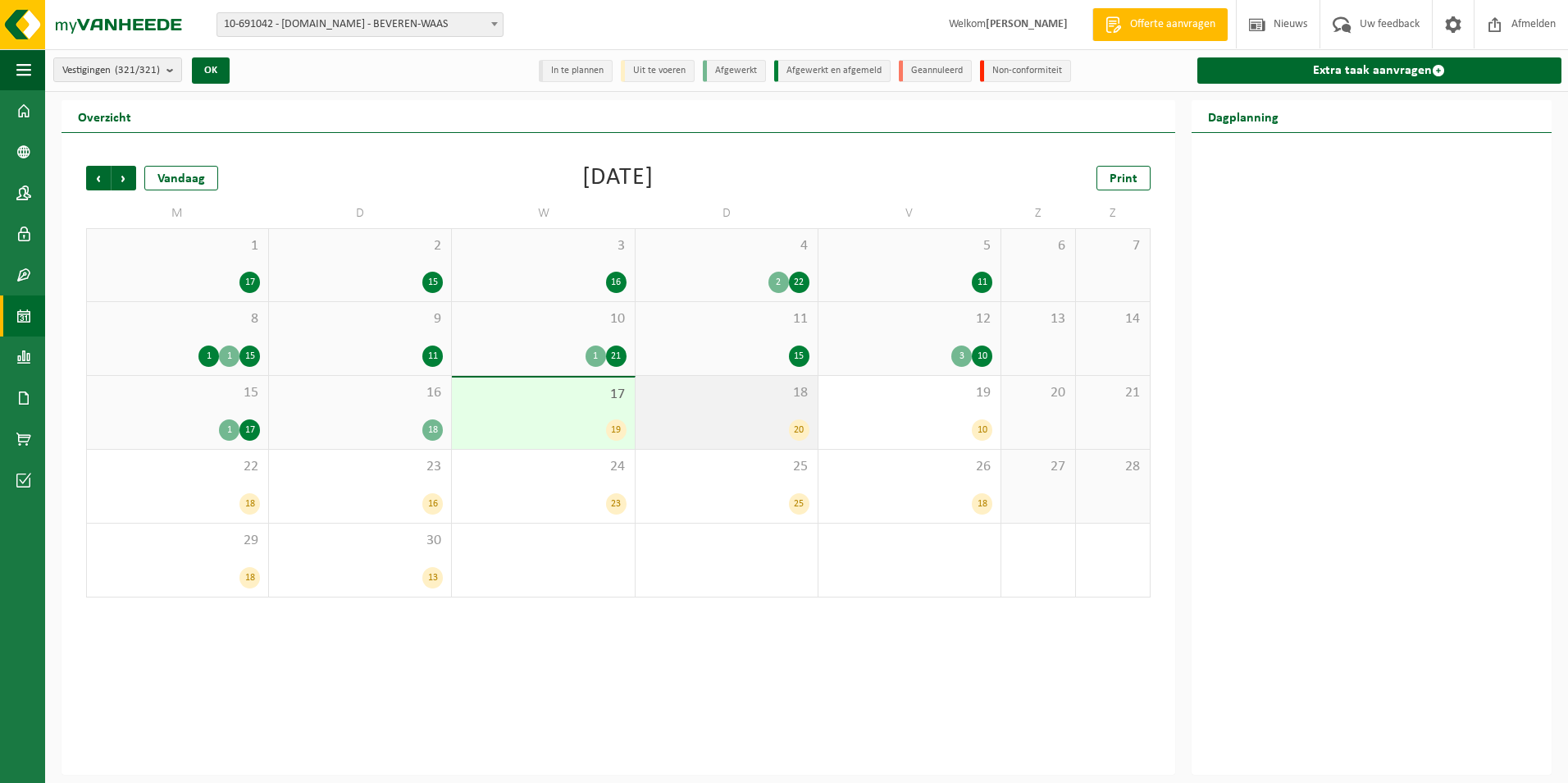
click at [751, 424] on div "20" at bounding box center [726, 430] width 166 height 21
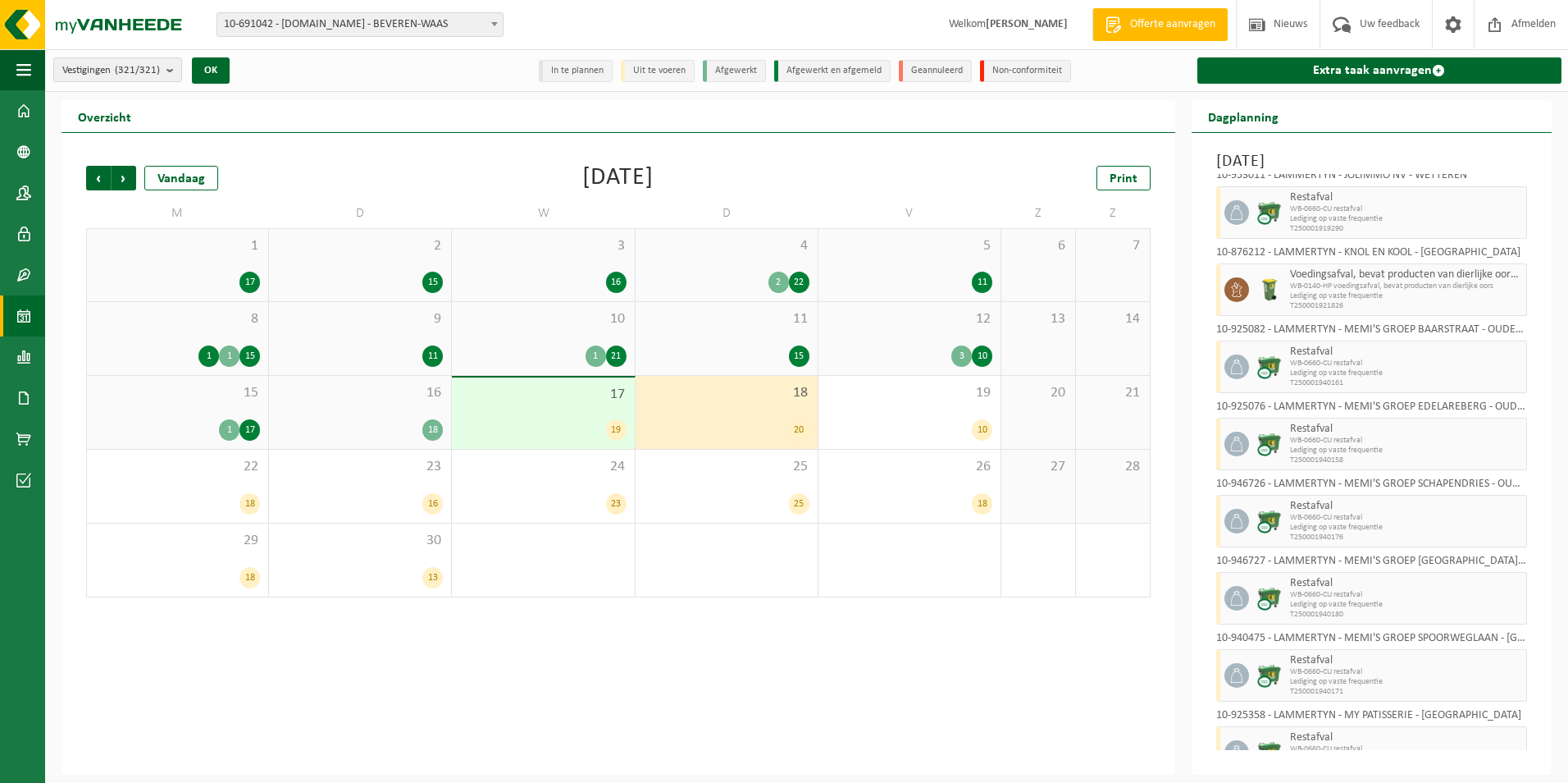
scroll to position [820, 0]
